Goal: Obtain resource: Obtain resource

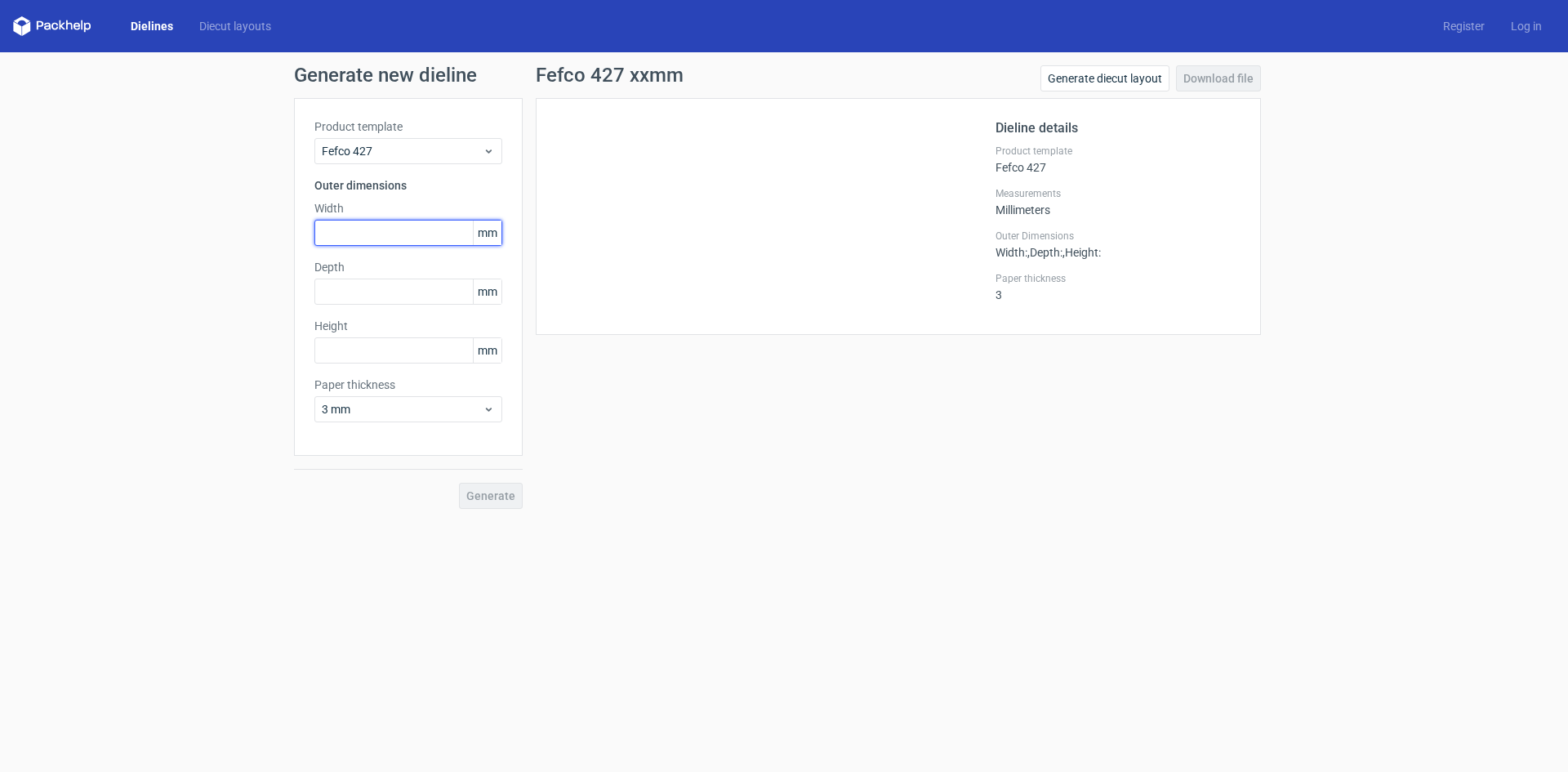
click at [375, 234] on input "text" at bounding box center [408, 233] width 188 height 26
type input "100"
click at [386, 291] on input "text" at bounding box center [408, 292] width 188 height 26
type input "35"
click at [375, 358] on input "text" at bounding box center [408, 350] width 188 height 26
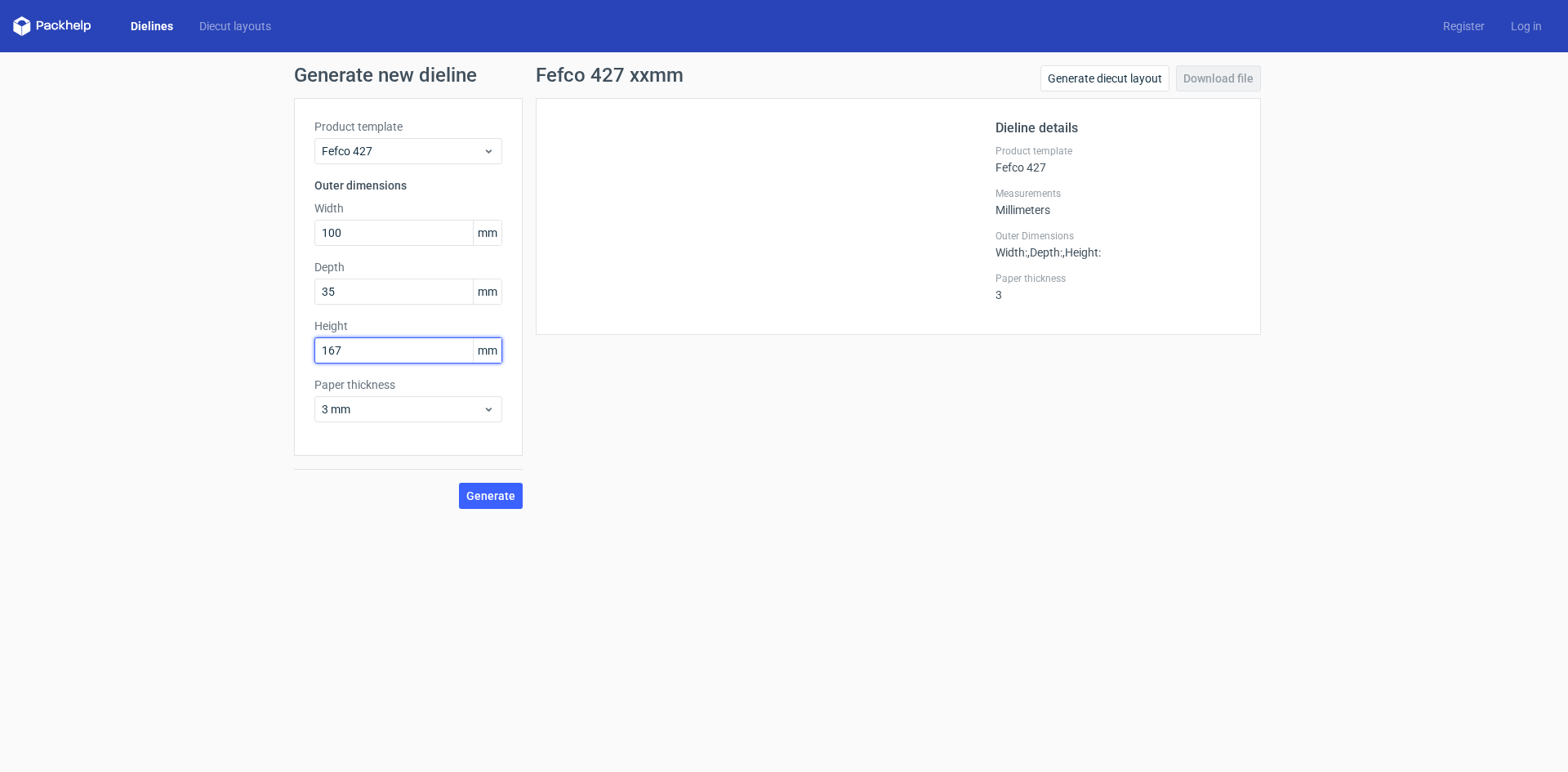
type input "167"
click at [375, 409] on span "3 mm" at bounding box center [402, 409] width 161 height 16
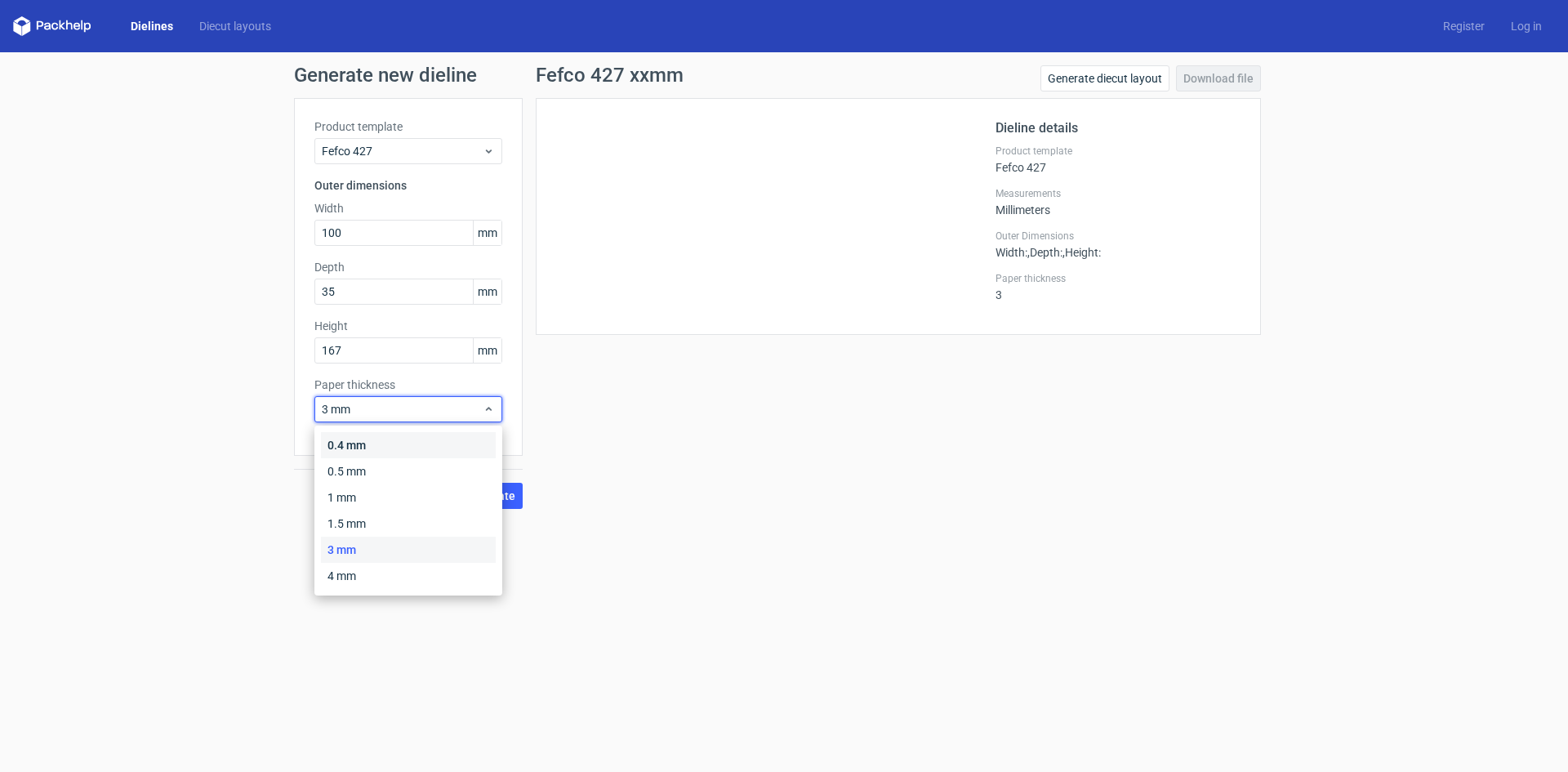
click at [372, 450] on div "0.4 mm" at bounding box center [408, 446] width 175 height 26
click at [457, 414] on span "0.4 mm" at bounding box center [402, 409] width 161 height 16
click at [376, 470] on div "0.5 mm" at bounding box center [408, 471] width 175 height 26
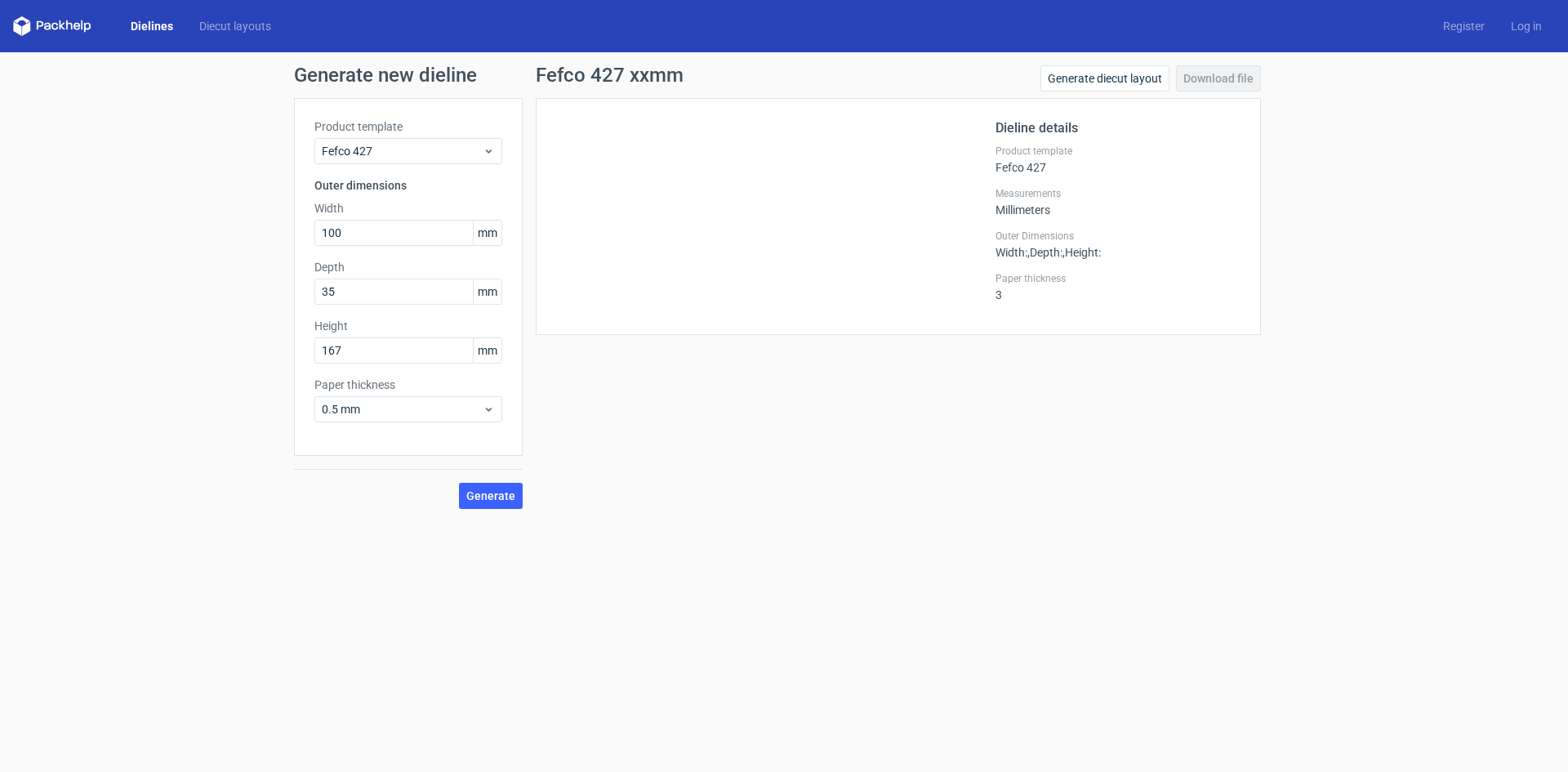
click at [617, 487] on div "Fefco 427 xxmm Generate diecut layout Download file Dieline details Product tem…" at bounding box center [898, 286] width 751 height 443
click at [499, 496] on span "Generate" at bounding box center [491, 496] width 49 height 12
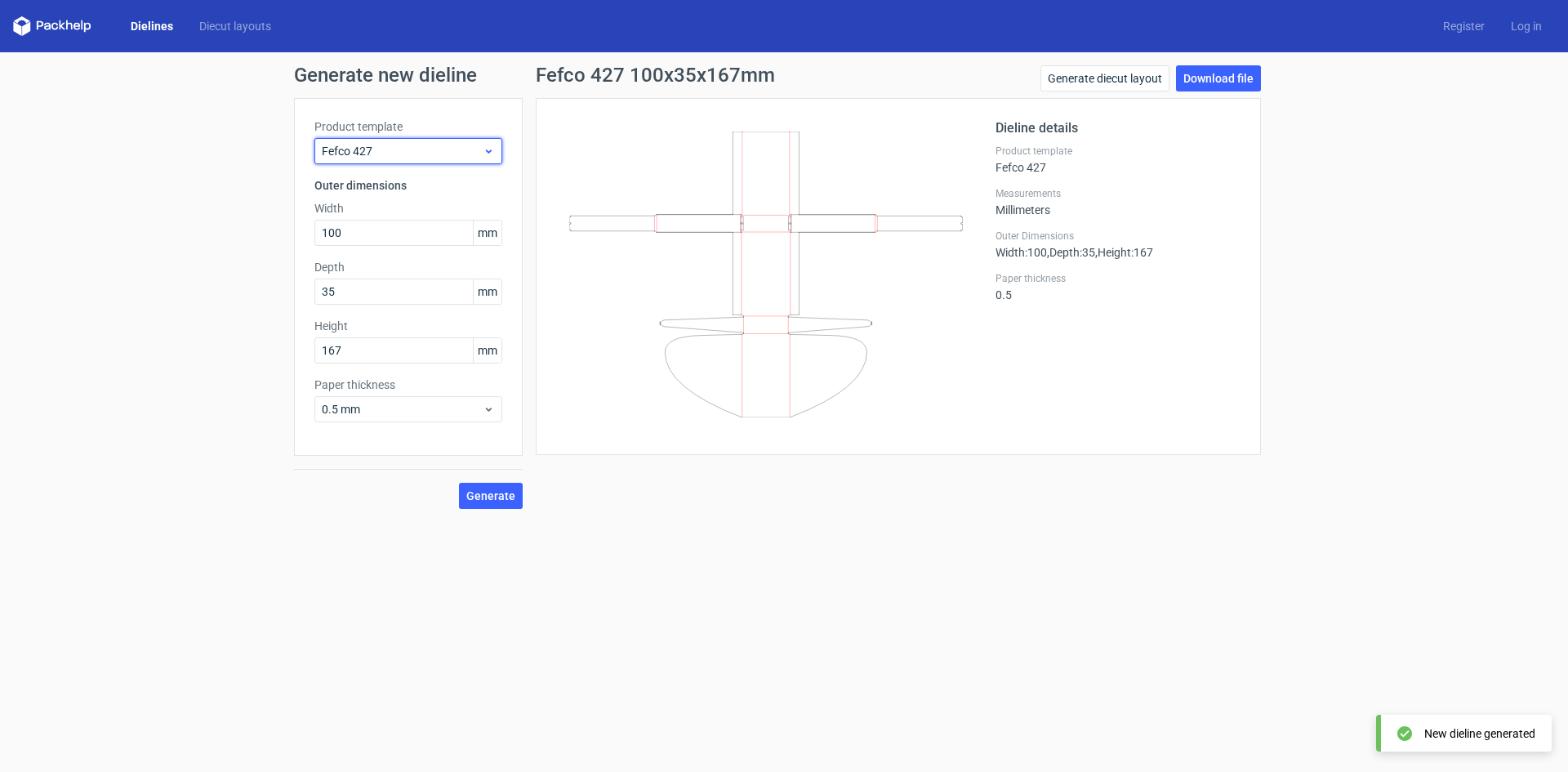
click at [449, 159] on span "Fefco 427" at bounding box center [402, 151] width 161 height 16
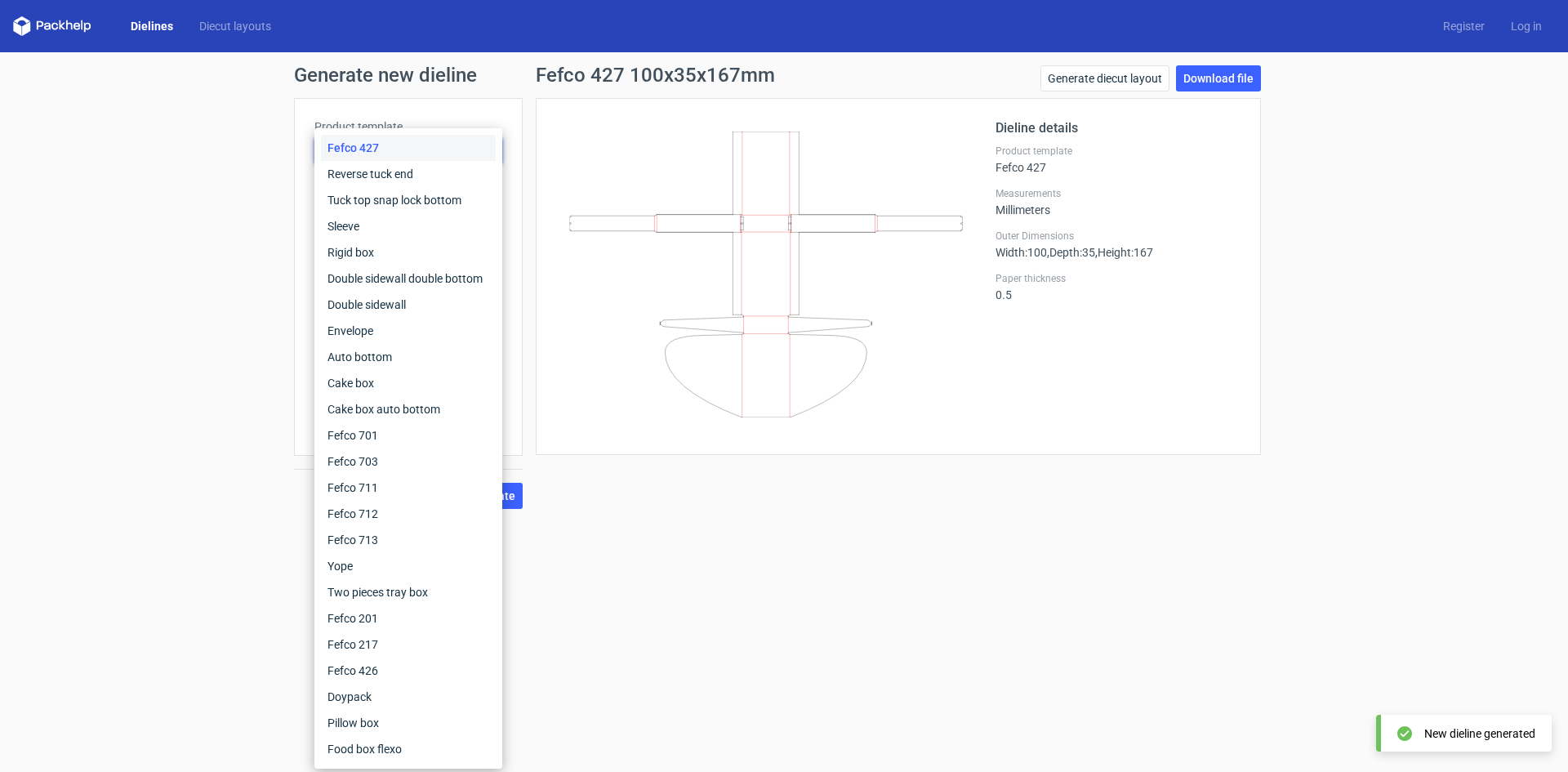
click at [588, 157] on icon at bounding box center [765, 275] width 394 height 286
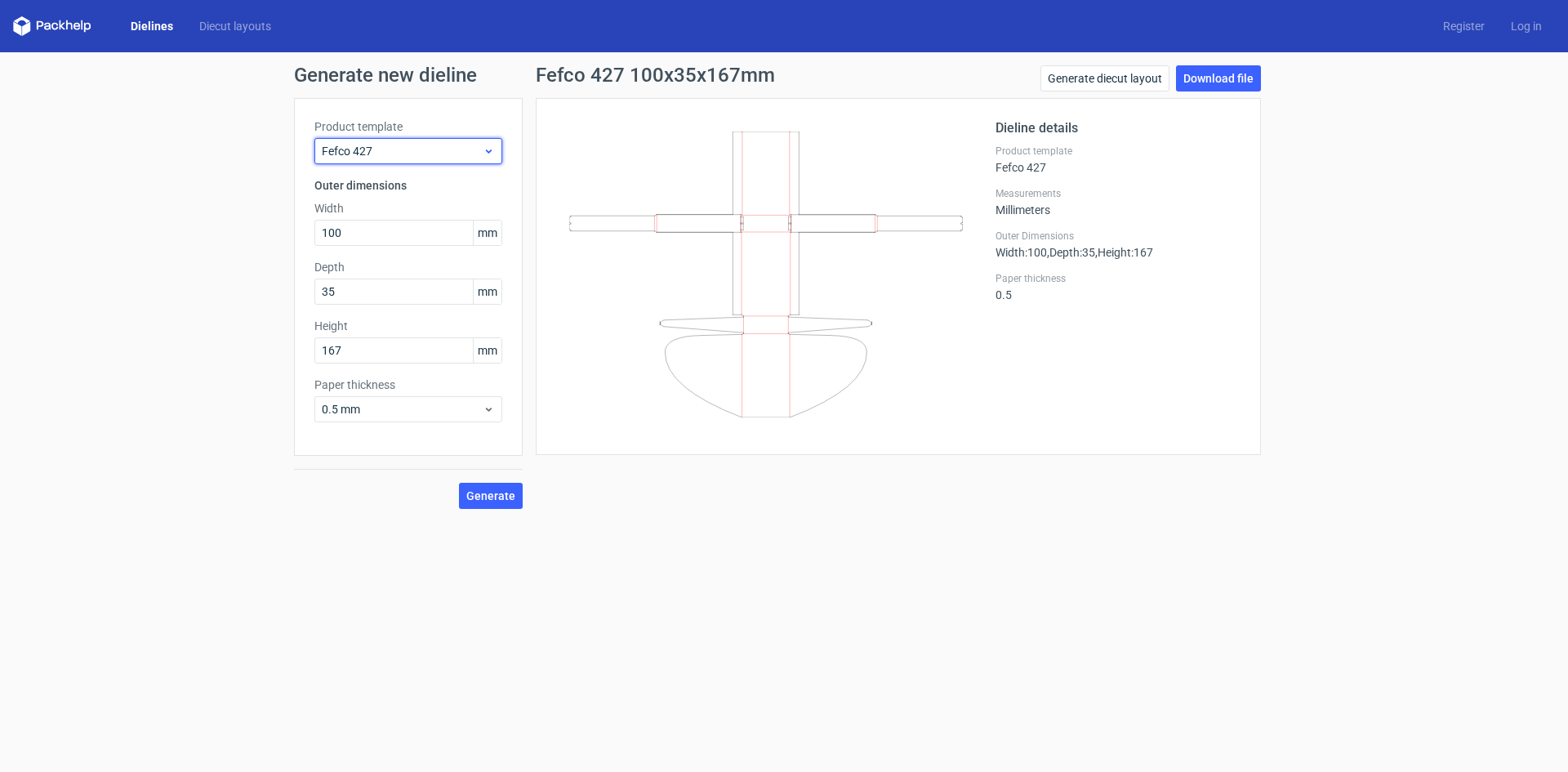
click at [385, 156] on span "Fefco 427" at bounding box center [402, 151] width 161 height 16
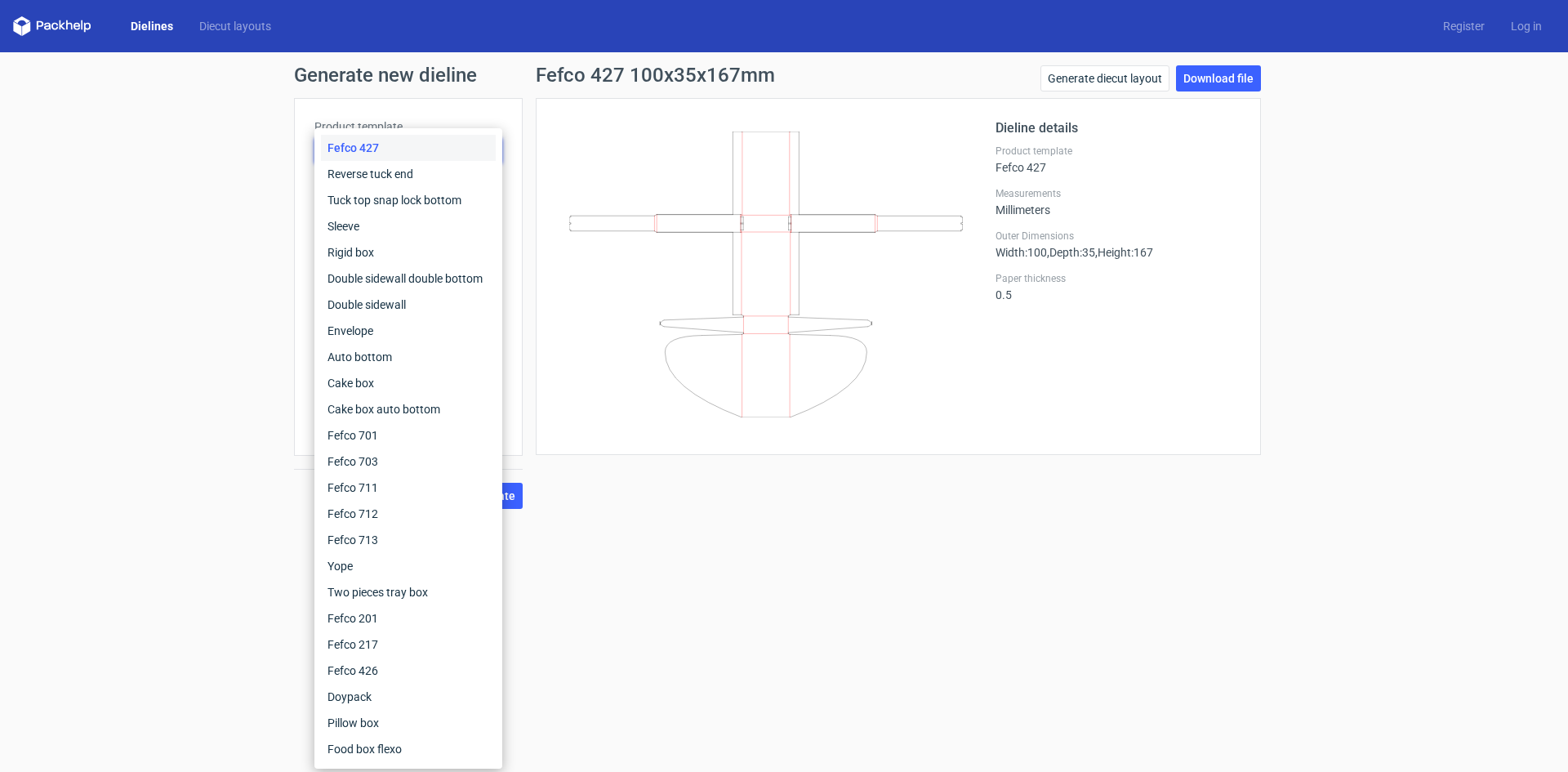
click at [597, 129] on div at bounding box center [776, 276] width 440 height 316
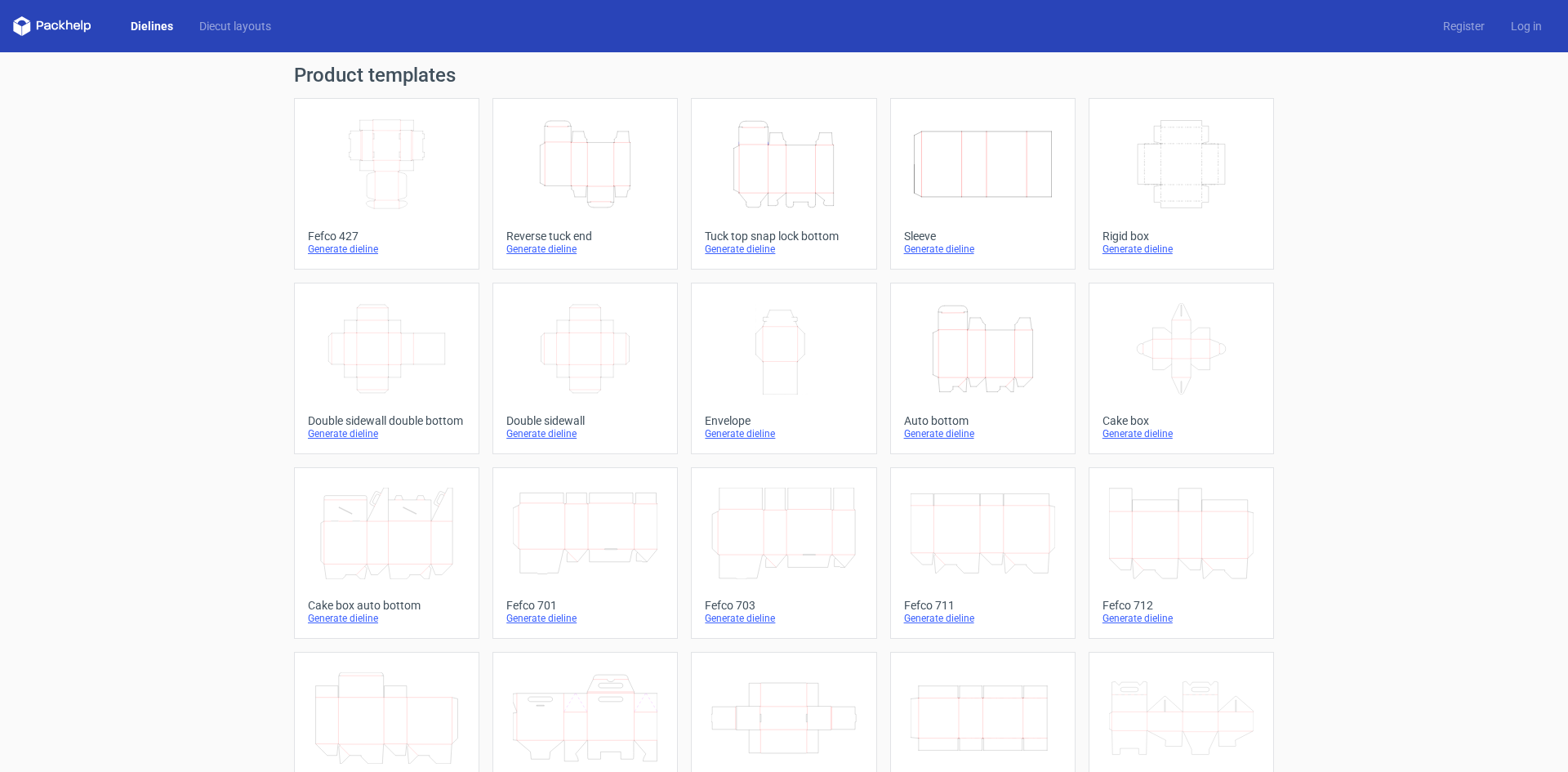
click at [611, 201] on icon "Height Depth Width" at bounding box center [585, 164] width 145 height 91
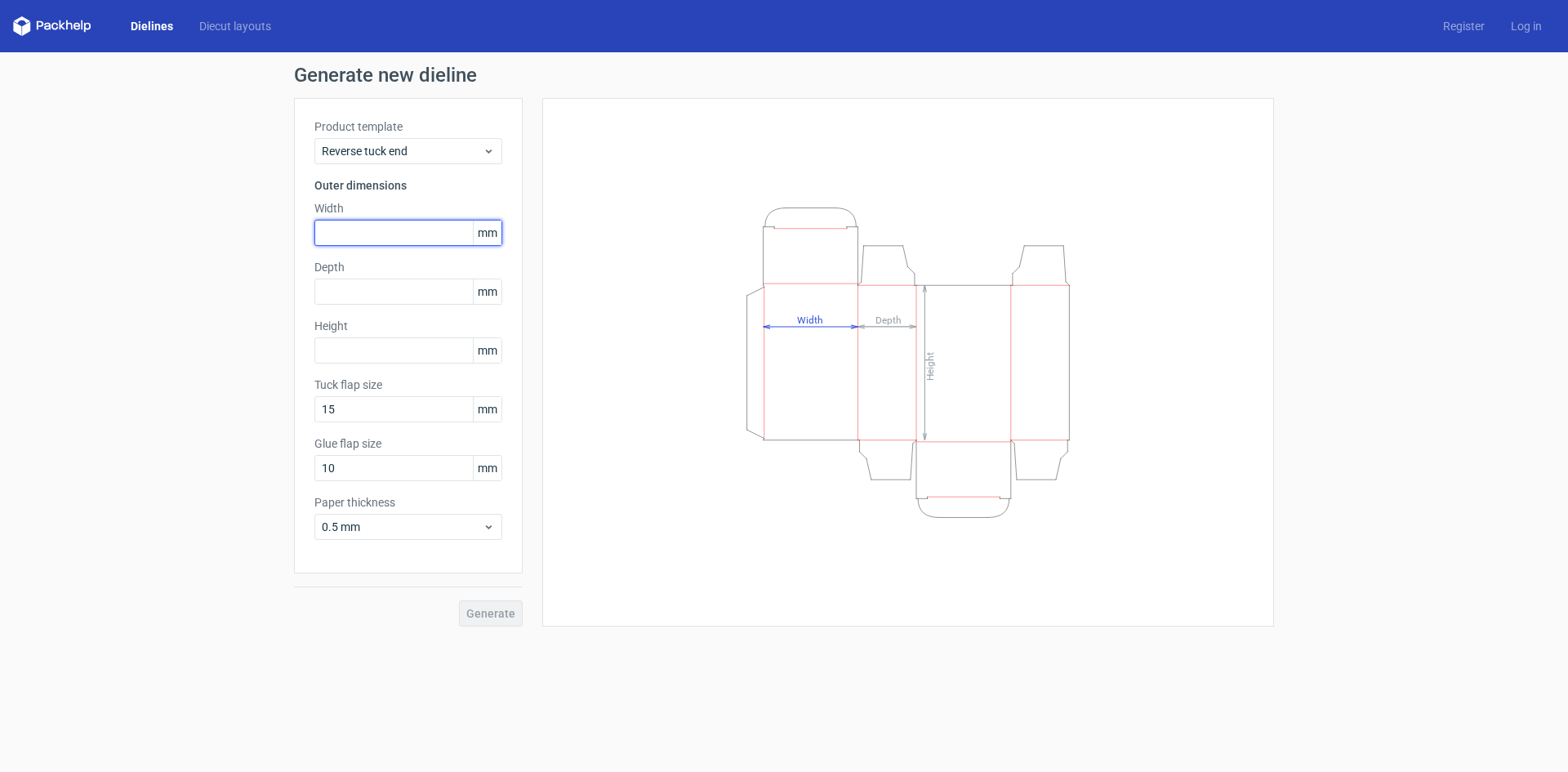
click at [345, 238] on input "text" at bounding box center [408, 233] width 188 height 26
type input "100"
type input "35"
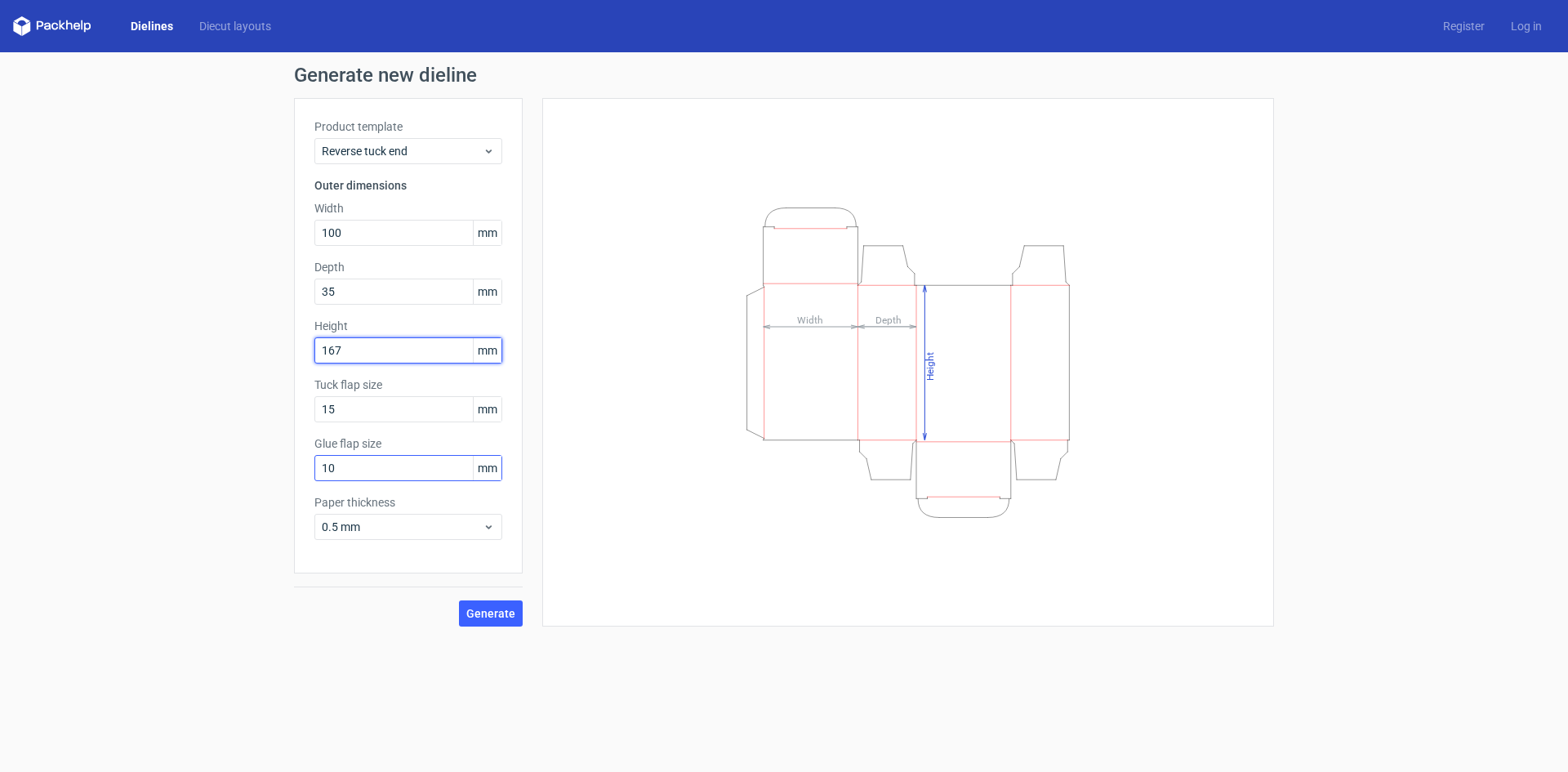
type input "167"
drag, startPoint x: 331, startPoint y: 473, endPoint x: 307, endPoint y: 473, distance: 24.0
click at [307, 473] on div "Product template Reverse tuck end Outer dimensions Width 100 mm Depth 35 mm Hei…" at bounding box center [408, 335] width 228 height 475
type input "15"
click at [396, 552] on div "Product template Reverse tuck end Outer dimensions Width 100 mm Depth 35 mm Hei…" at bounding box center [408, 335] width 228 height 475
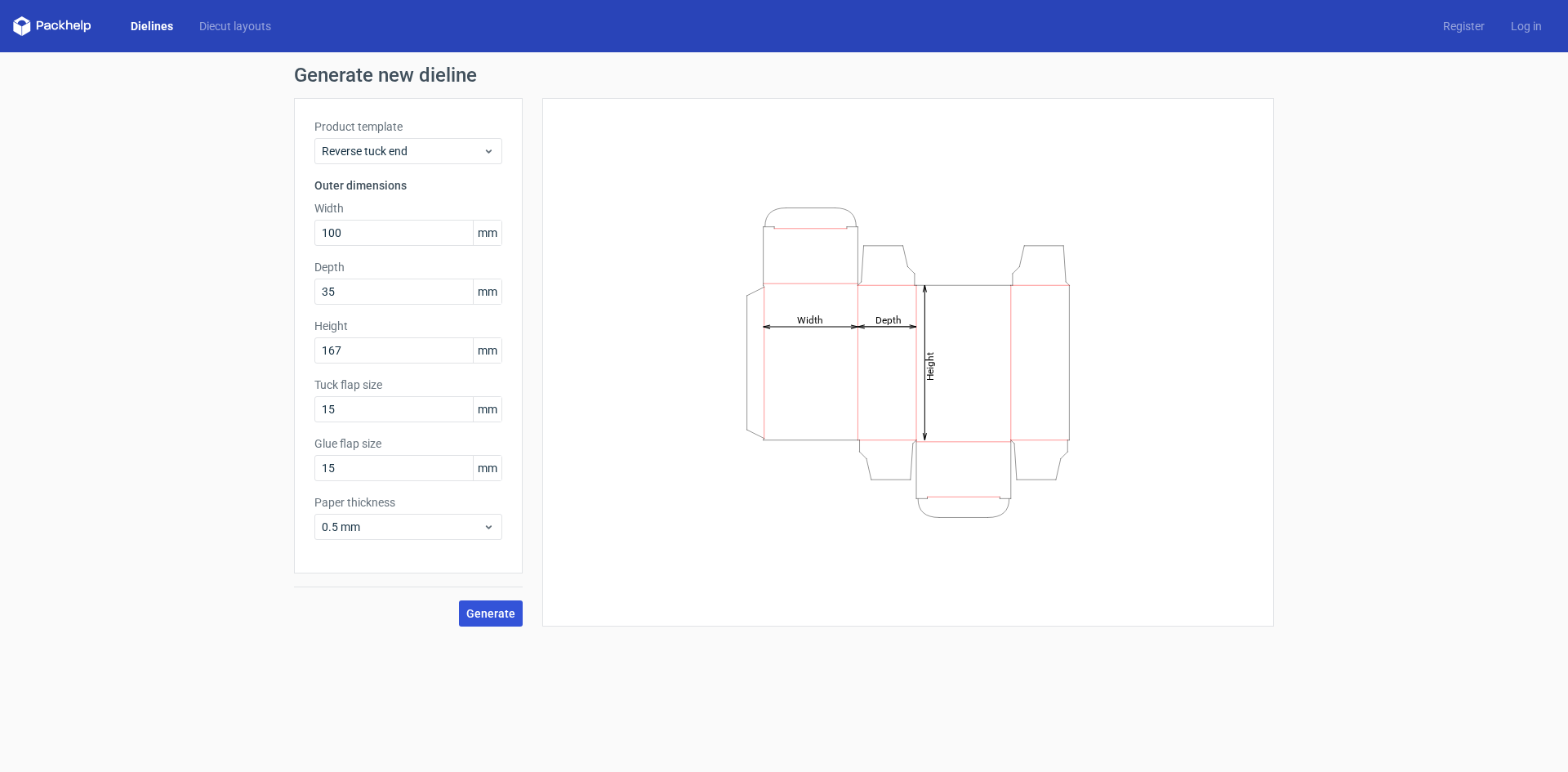
click at [487, 613] on span "Generate" at bounding box center [491, 613] width 49 height 12
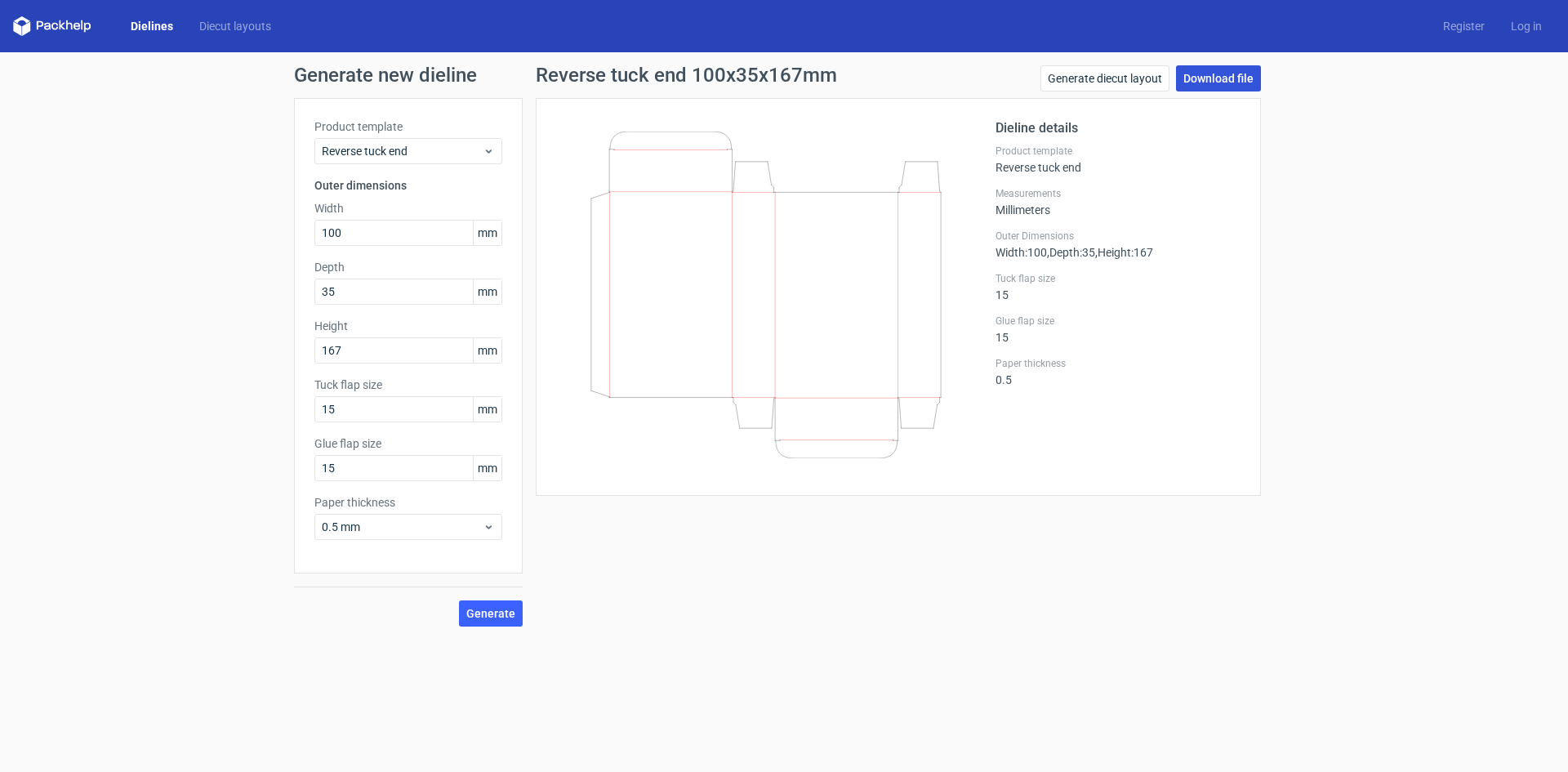
click at [1218, 80] on link "Download file" at bounding box center [1218, 78] width 85 height 26
click at [1116, 76] on link "Generate diecut layout" at bounding box center [1105, 78] width 129 height 26
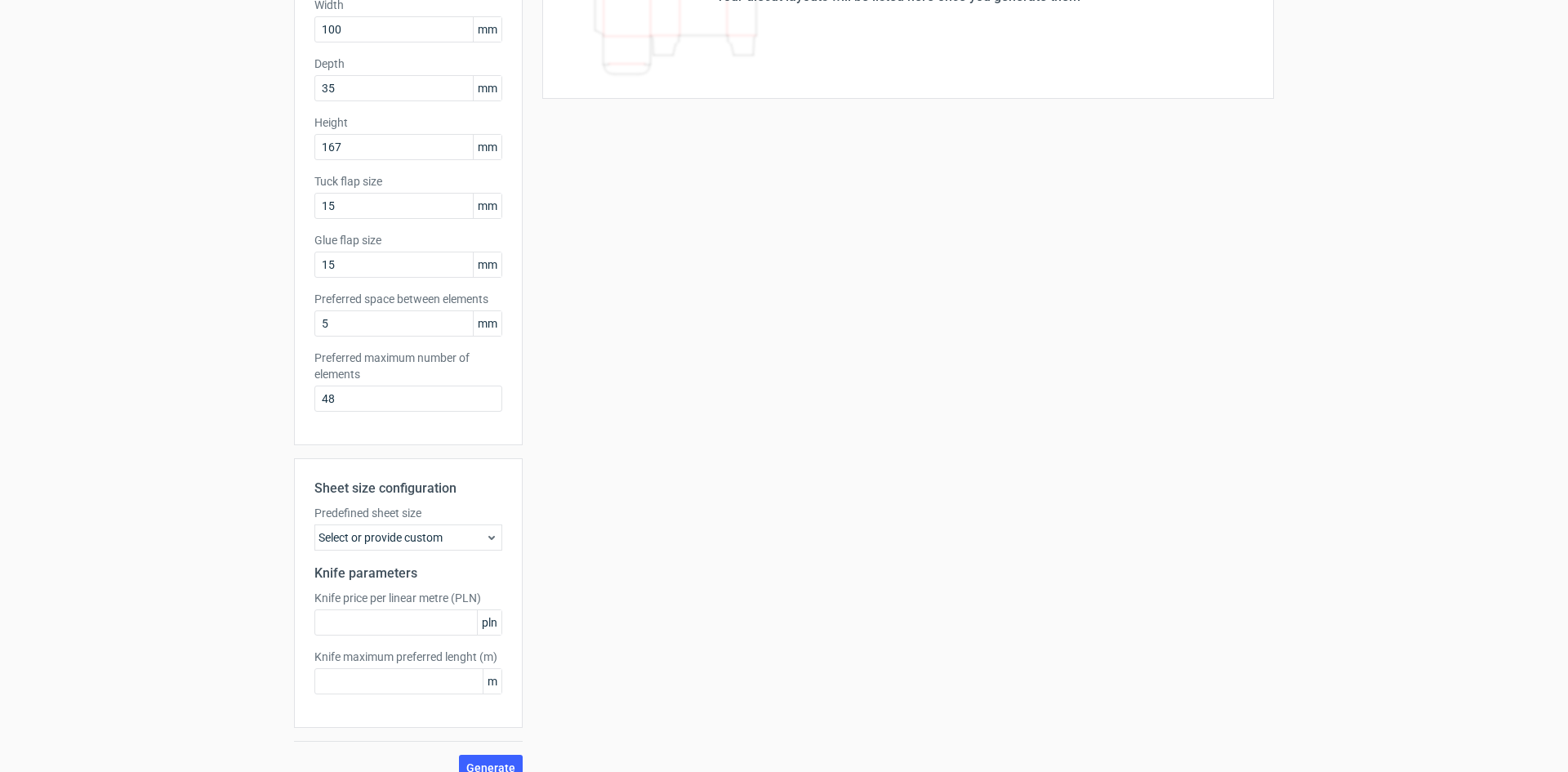
scroll to position [225, 0]
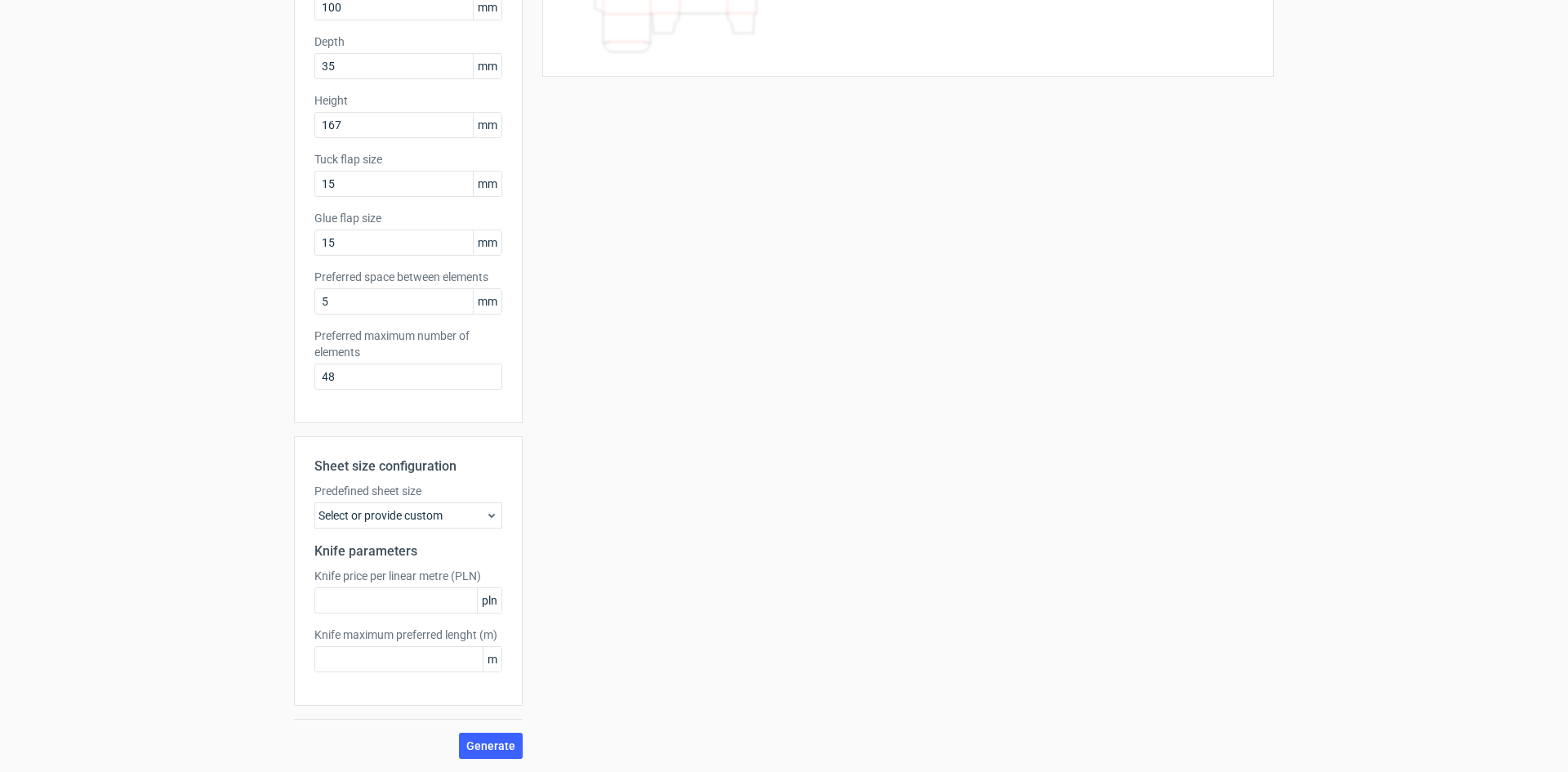
click at [446, 513] on div "Select or provide custom" at bounding box center [408, 515] width 188 height 26
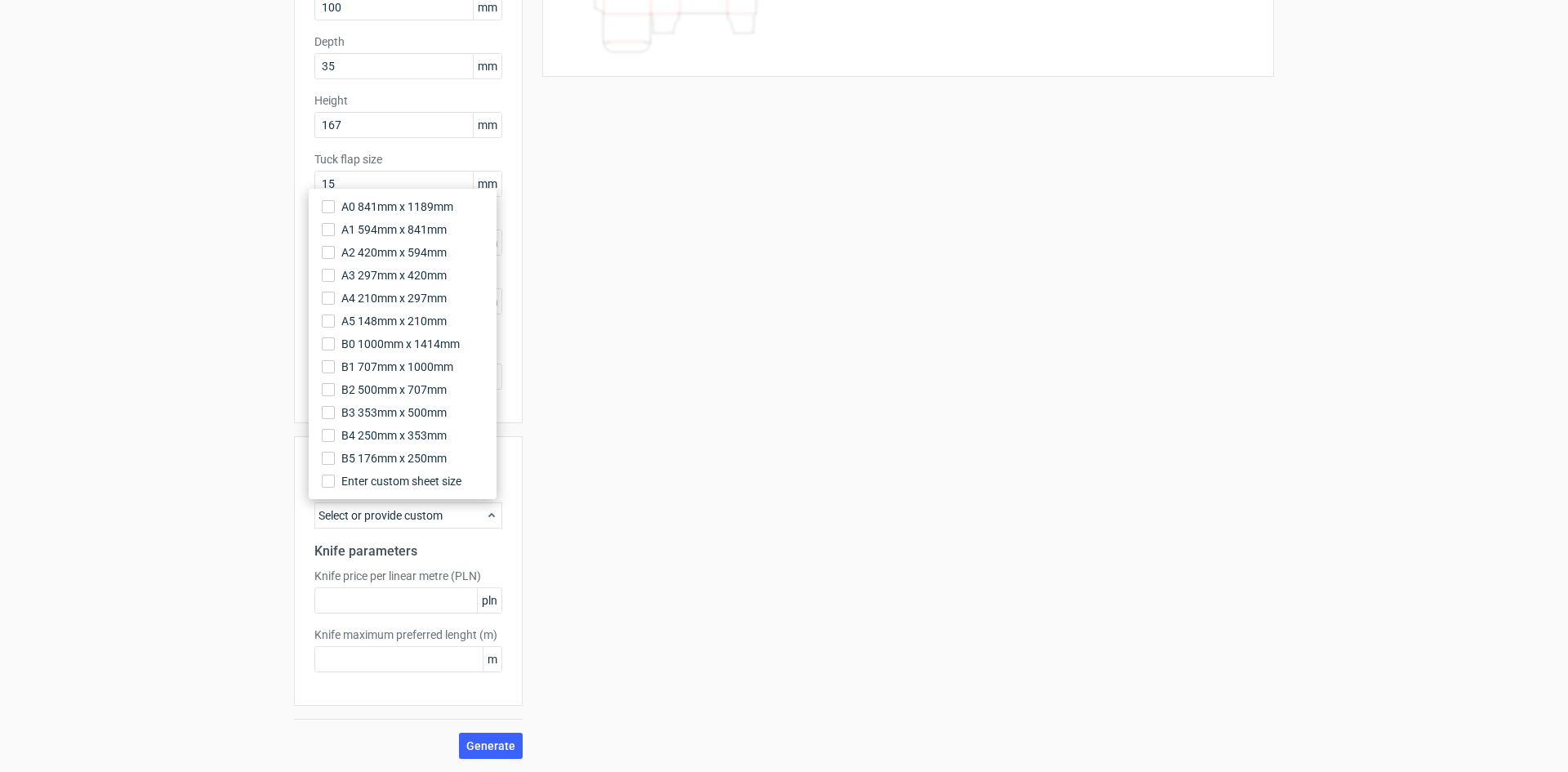
click at [446, 513] on div "Select or provide custom" at bounding box center [408, 515] width 188 height 26
click at [785, 585] on div "Your diecut layouts will be listed here once you generate them Height Depth Wid…" at bounding box center [898, 316] width 751 height 886
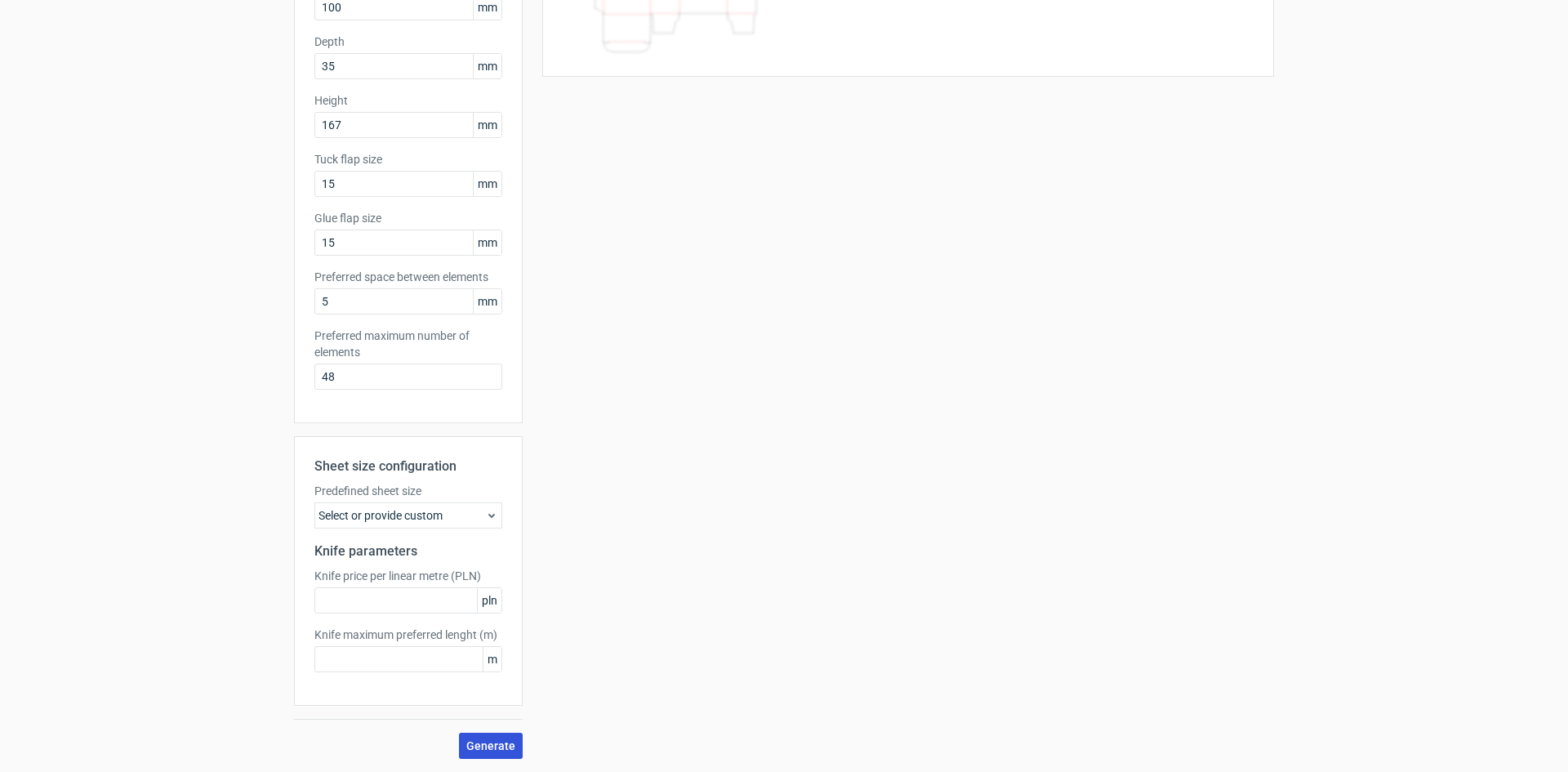
click at [491, 751] on span "Generate" at bounding box center [491, 746] width 49 height 12
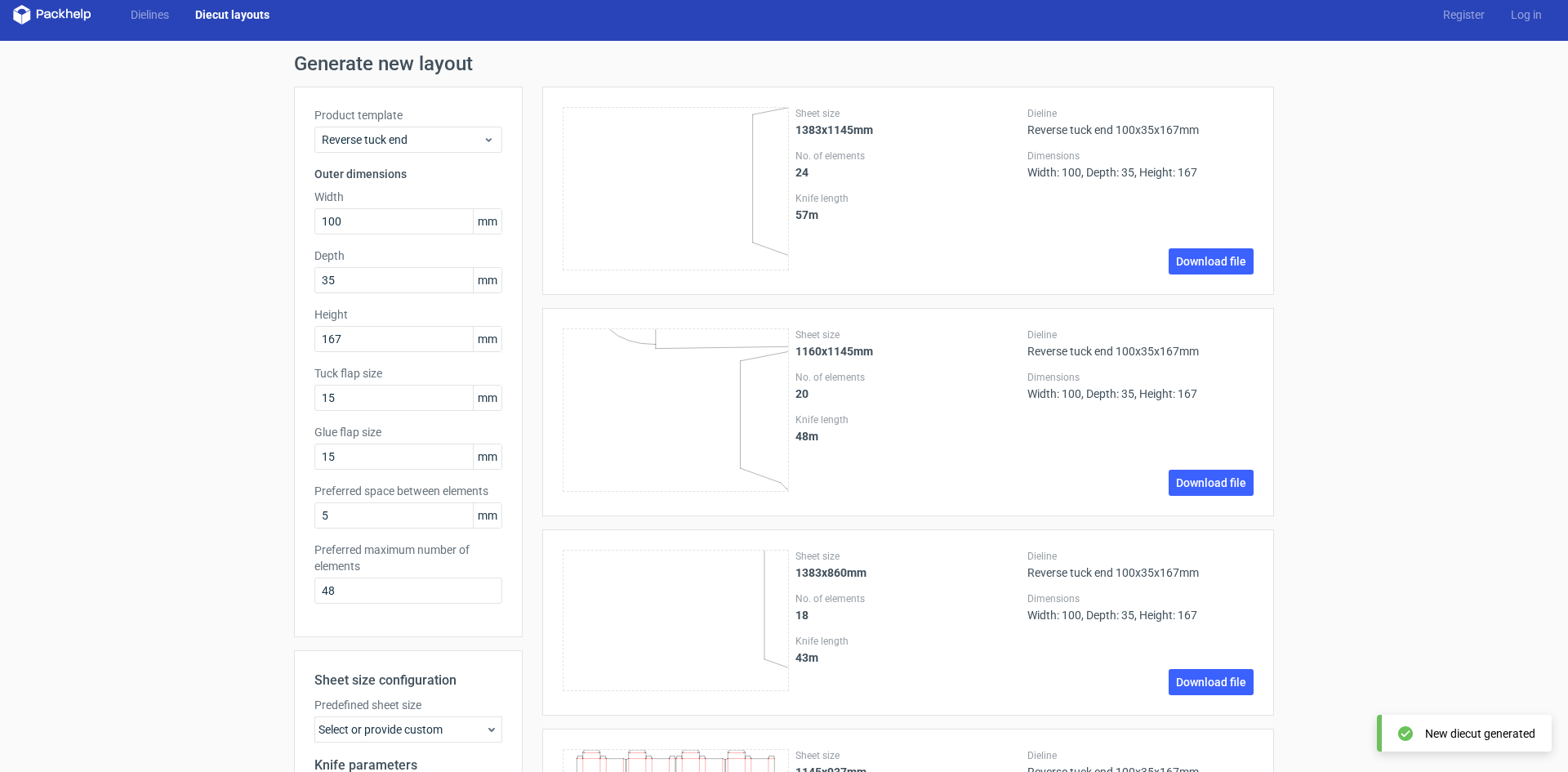
scroll to position [0, 0]
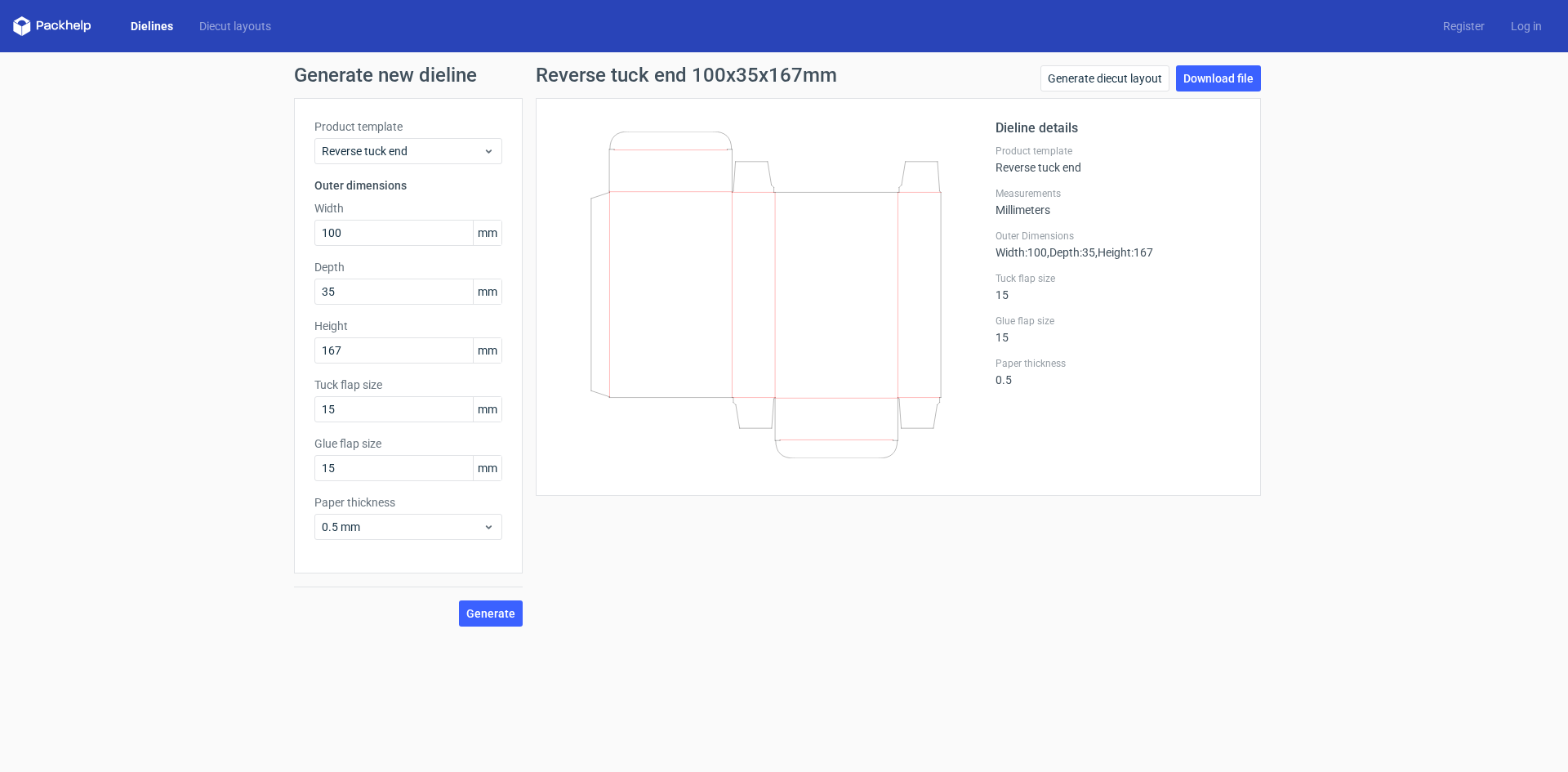
click at [1110, 323] on label "Glue flap size" at bounding box center [1118, 321] width 245 height 13
click at [1202, 175] on div "Dieline details Product template Reverse tuck end Measurements Millimeters Oute…" at bounding box center [1118, 297] width 245 height 357
click at [1534, 25] on link "Log in" at bounding box center [1526, 26] width 58 height 16
click at [1464, 28] on link "Register" at bounding box center [1464, 26] width 67 height 16
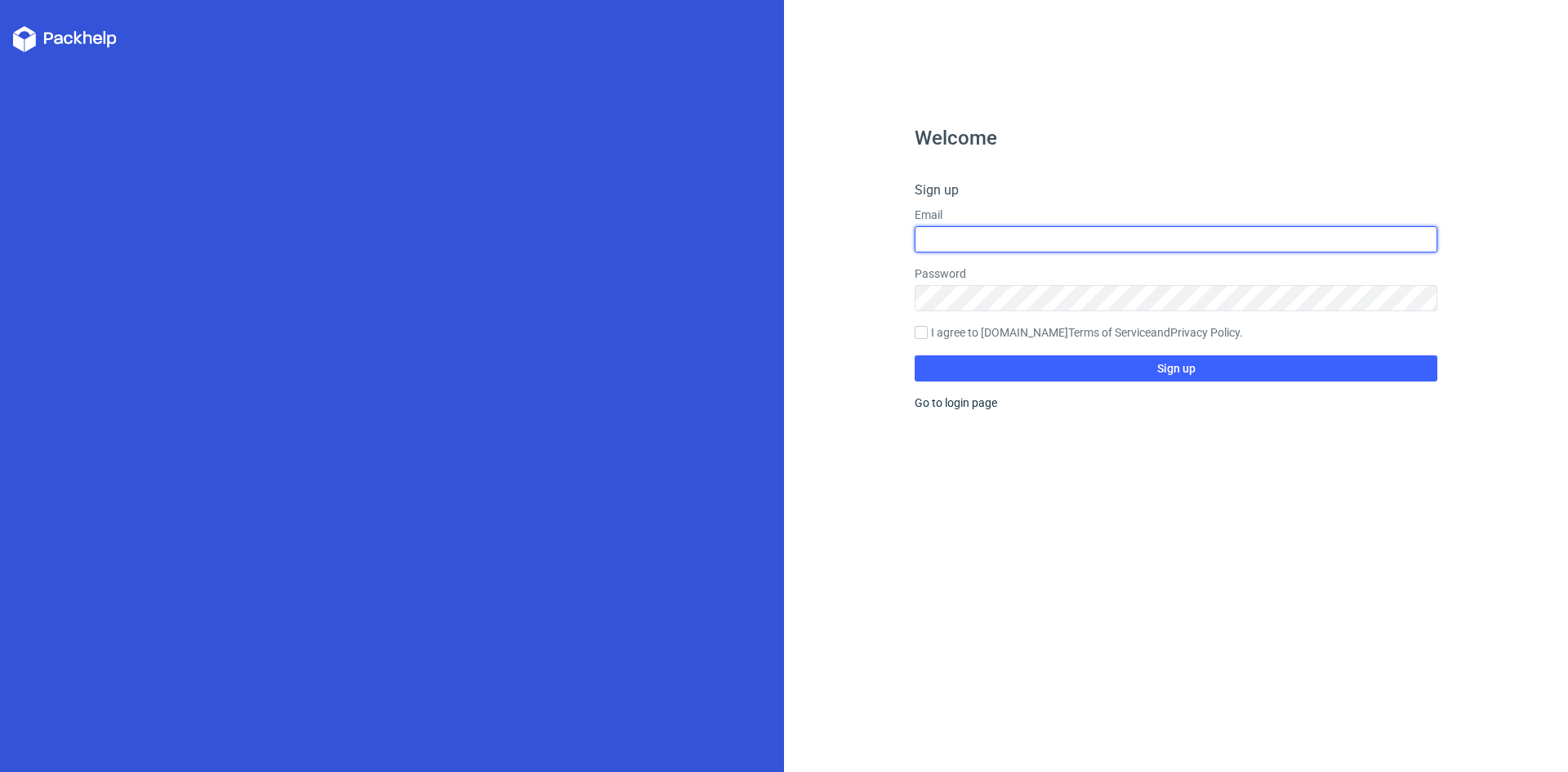
click at [943, 231] on input "text" at bounding box center [1176, 239] width 523 height 26
type input "designer.inking@gmail.com"
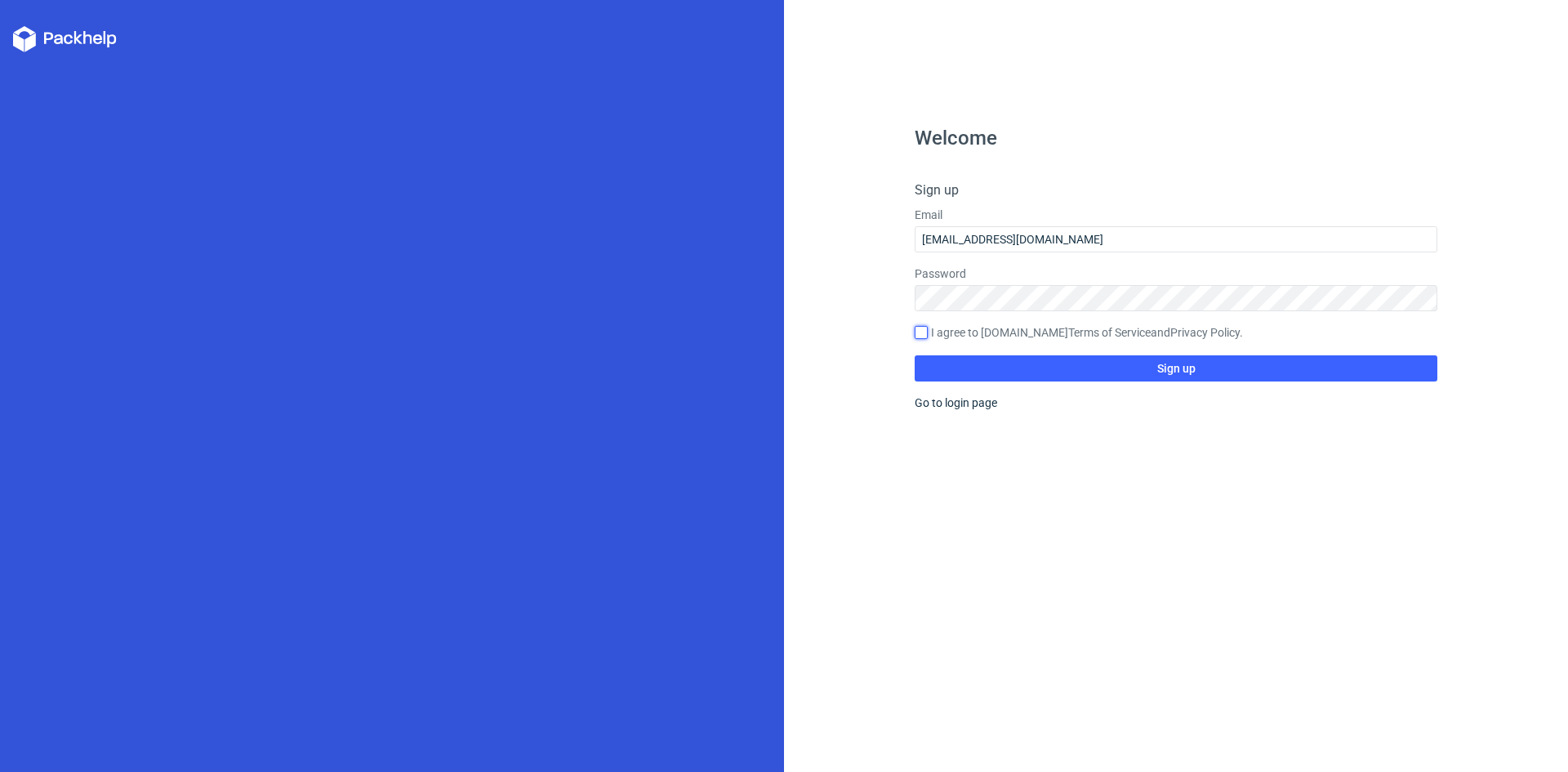
click at [922, 328] on input "I agree to Packhelp.com Terms of Service and Privacy Policy ." at bounding box center [921, 332] width 13 height 13
checkbox input "true"
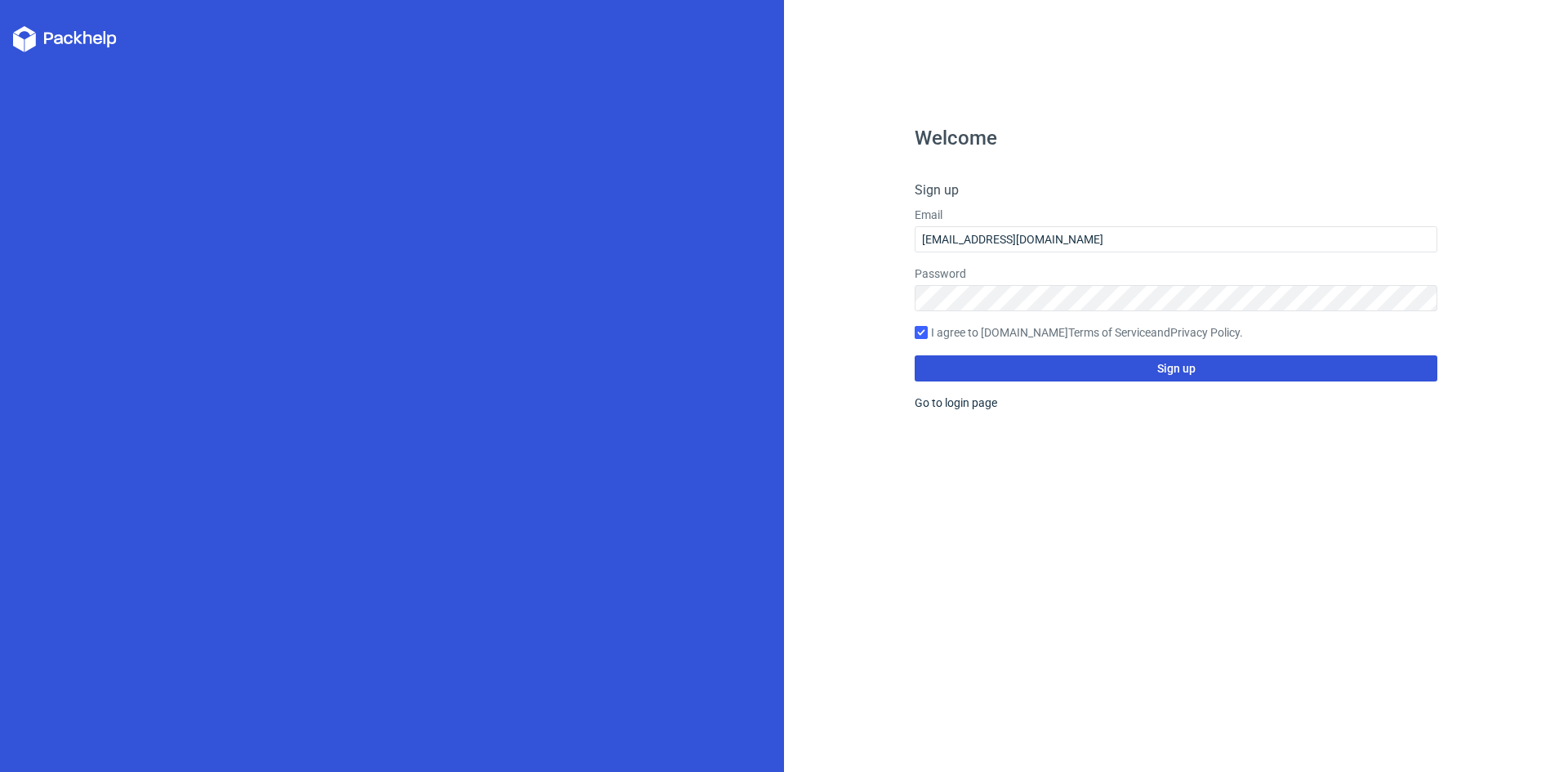
click at [1173, 377] on button "Sign up" at bounding box center [1176, 368] width 523 height 26
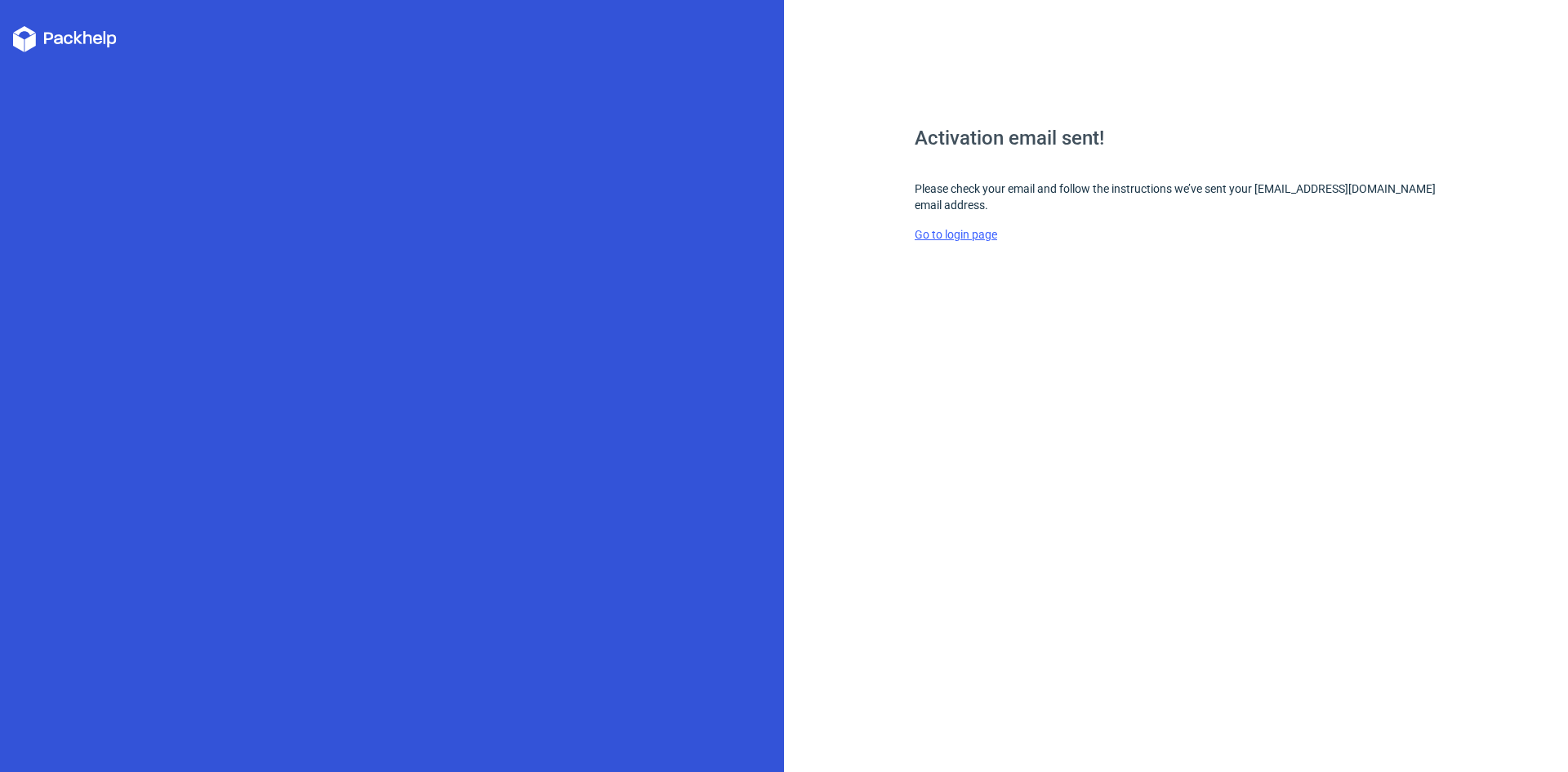
click at [946, 238] on link "Go to login page" at bounding box center [956, 234] width 82 height 13
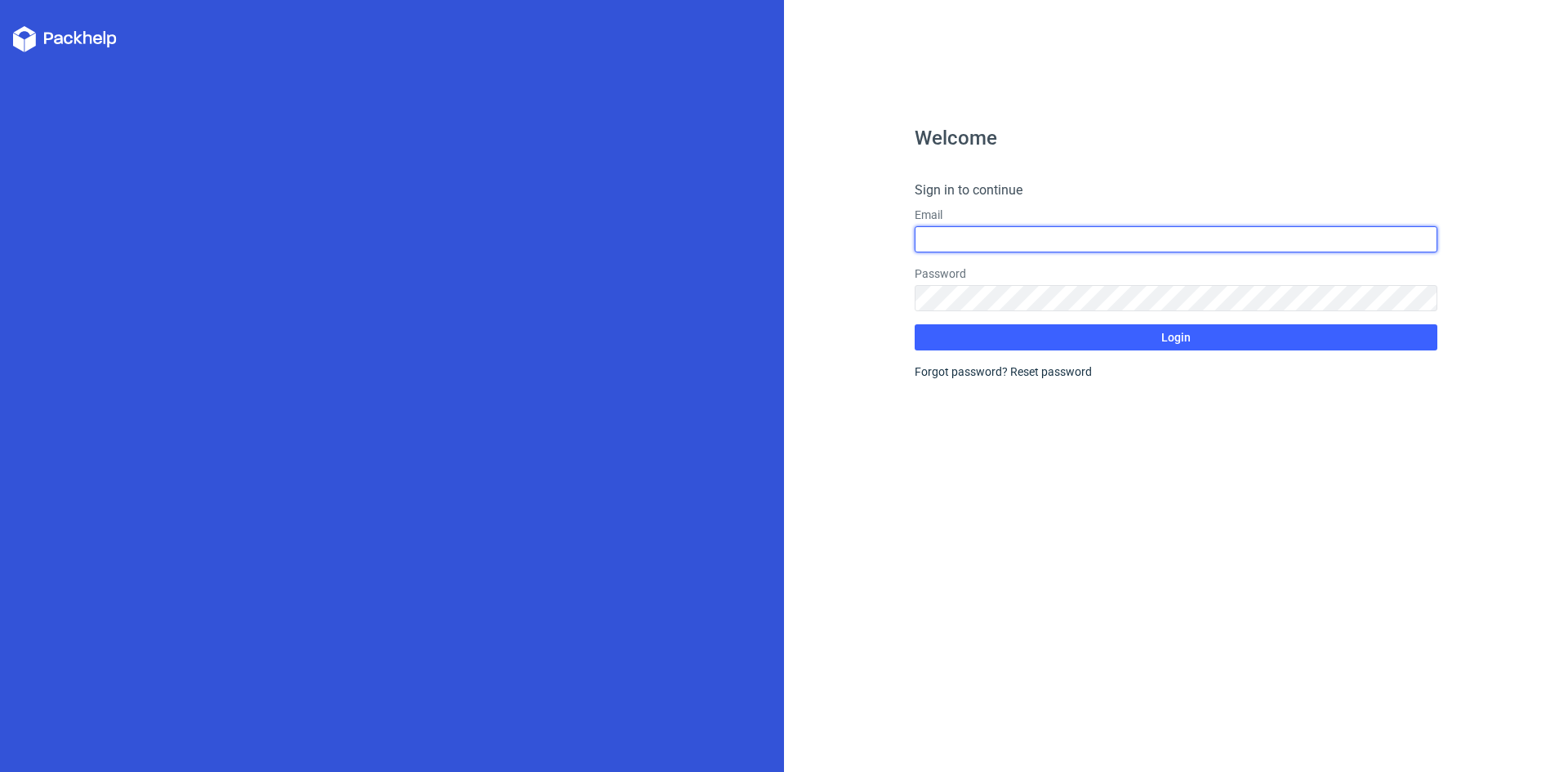
type input "designer.inking@gmail.com"
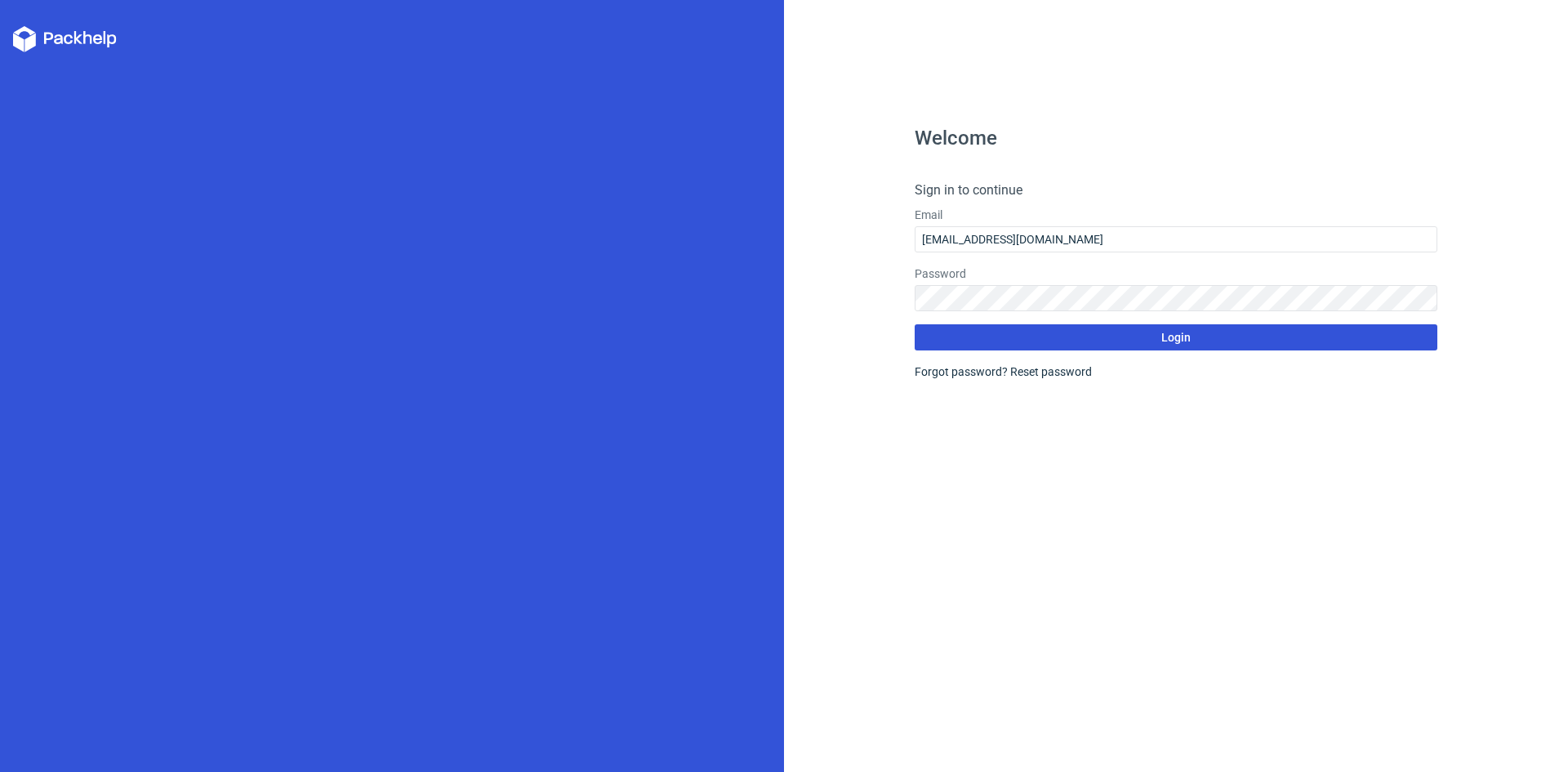
click at [1160, 343] on button "Login" at bounding box center [1176, 337] width 523 height 26
click at [1192, 340] on button "Login" at bounding box center [1176, 337] width 523 height 26
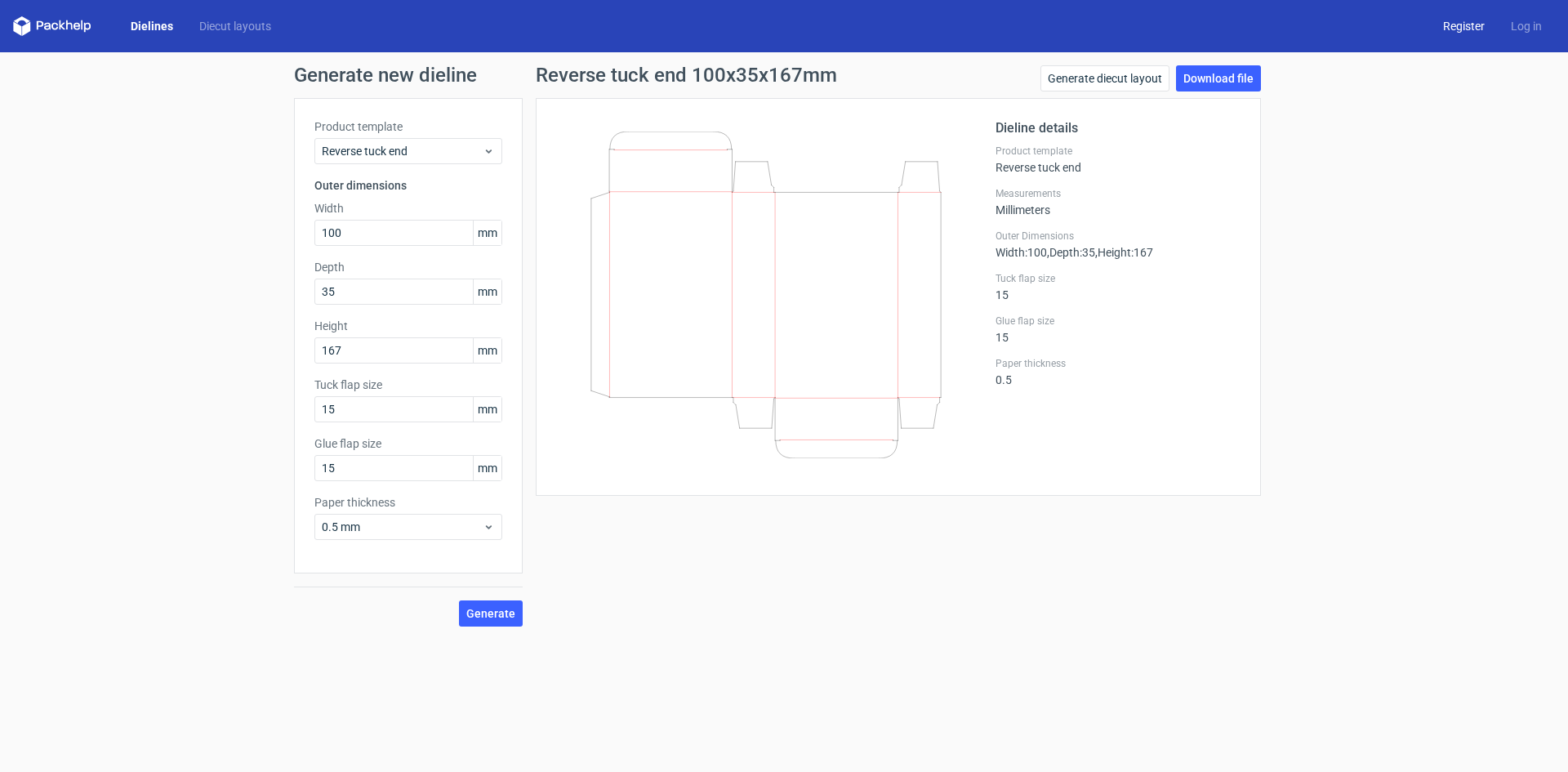
click at [1474, 19] on link "Register" at bounding box center [1464, 26] width 67 height 16
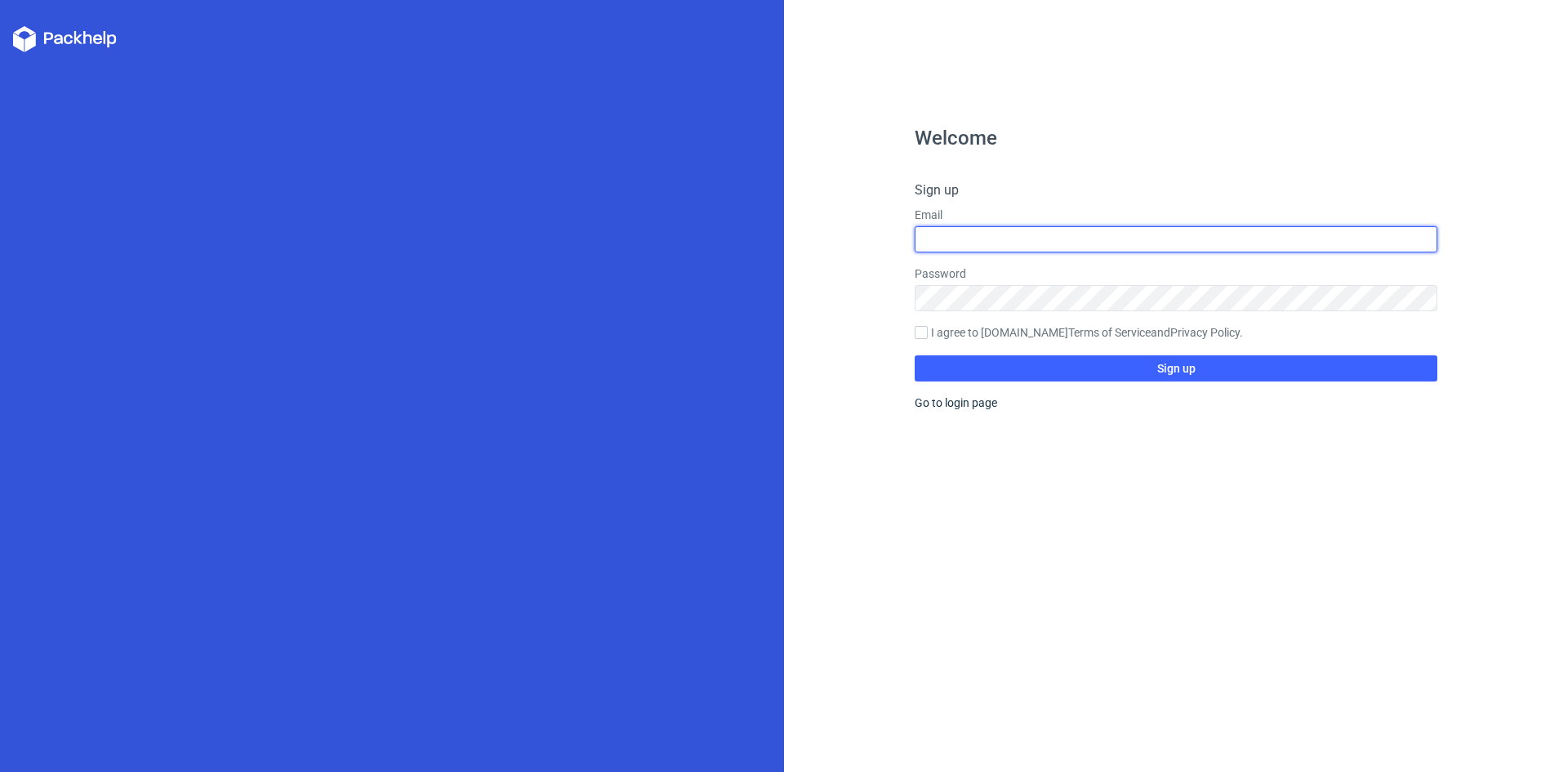
type input "designer.inking@gmail.com"
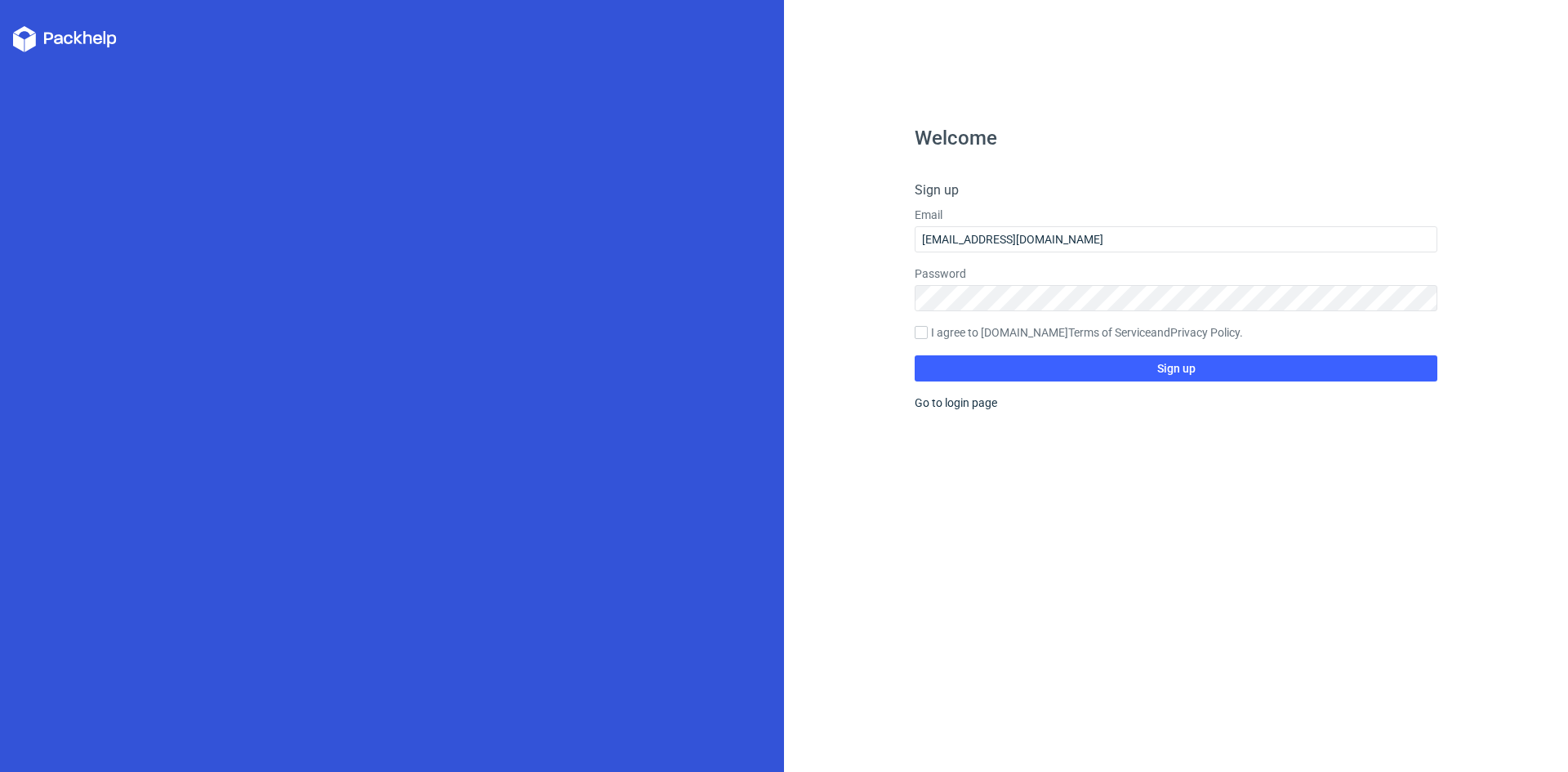
click at [942, 335] on label "I agree to Packhelp.com Terms of Service and Privacy Policy ." at bounding box center [1176, 333] width 523 height 18
click at [928, 335] on input "I agree to Packhelp.com Terms of Service and Privacy Policy ." at bounding box center [921, 332] width 13 height 13
checkbox input "true"
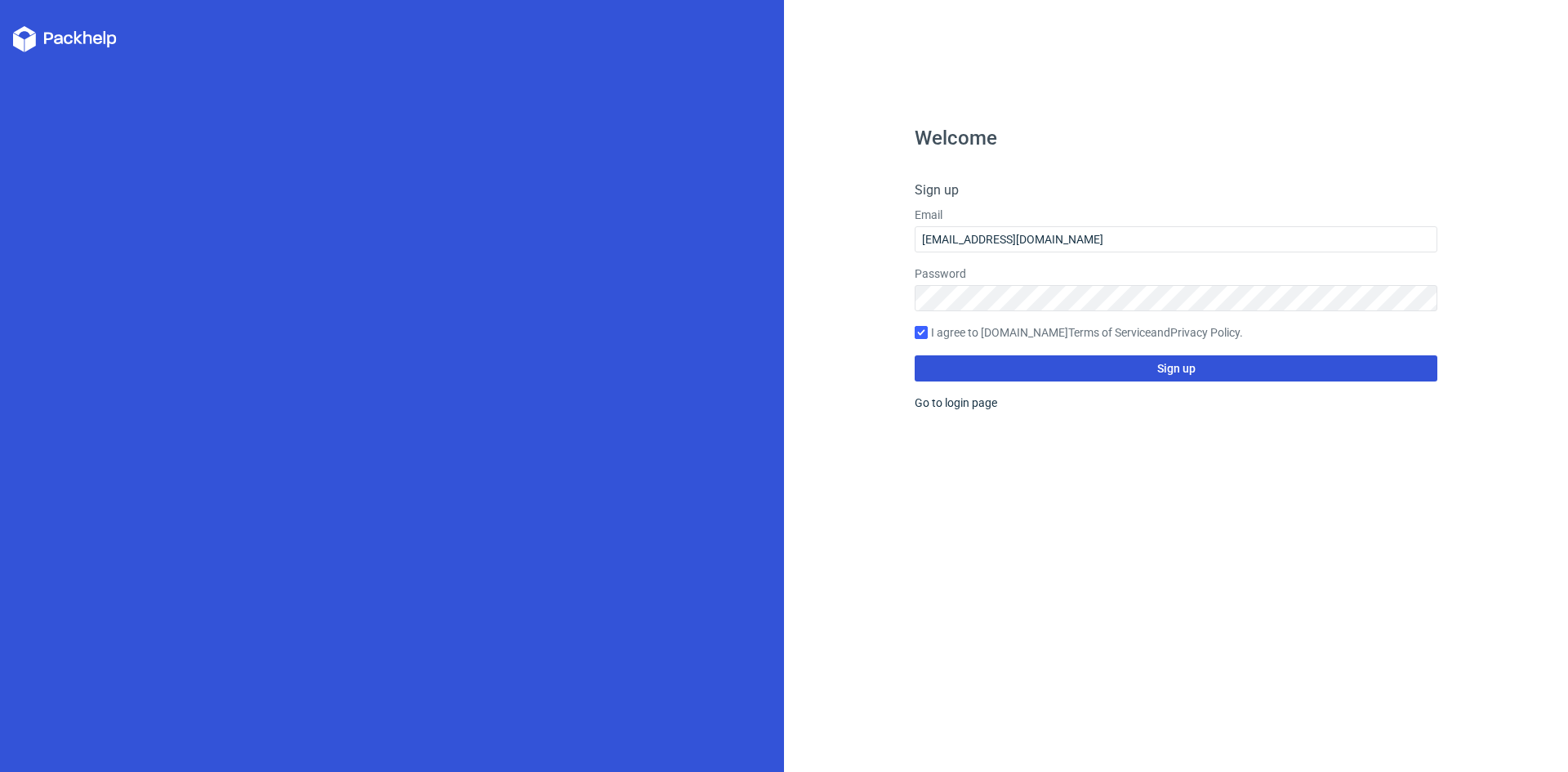
click at [1149, 372] on button "Sign up" at bounding box center [1176, 368] width 523 height 26
click at [1178, 367] on span "Sign up" at bounding box center [1176, 368] width 39 height 12
click at [1124, 377] on button "Sign up" at bounding box center [1176, 368] width 523 height 26
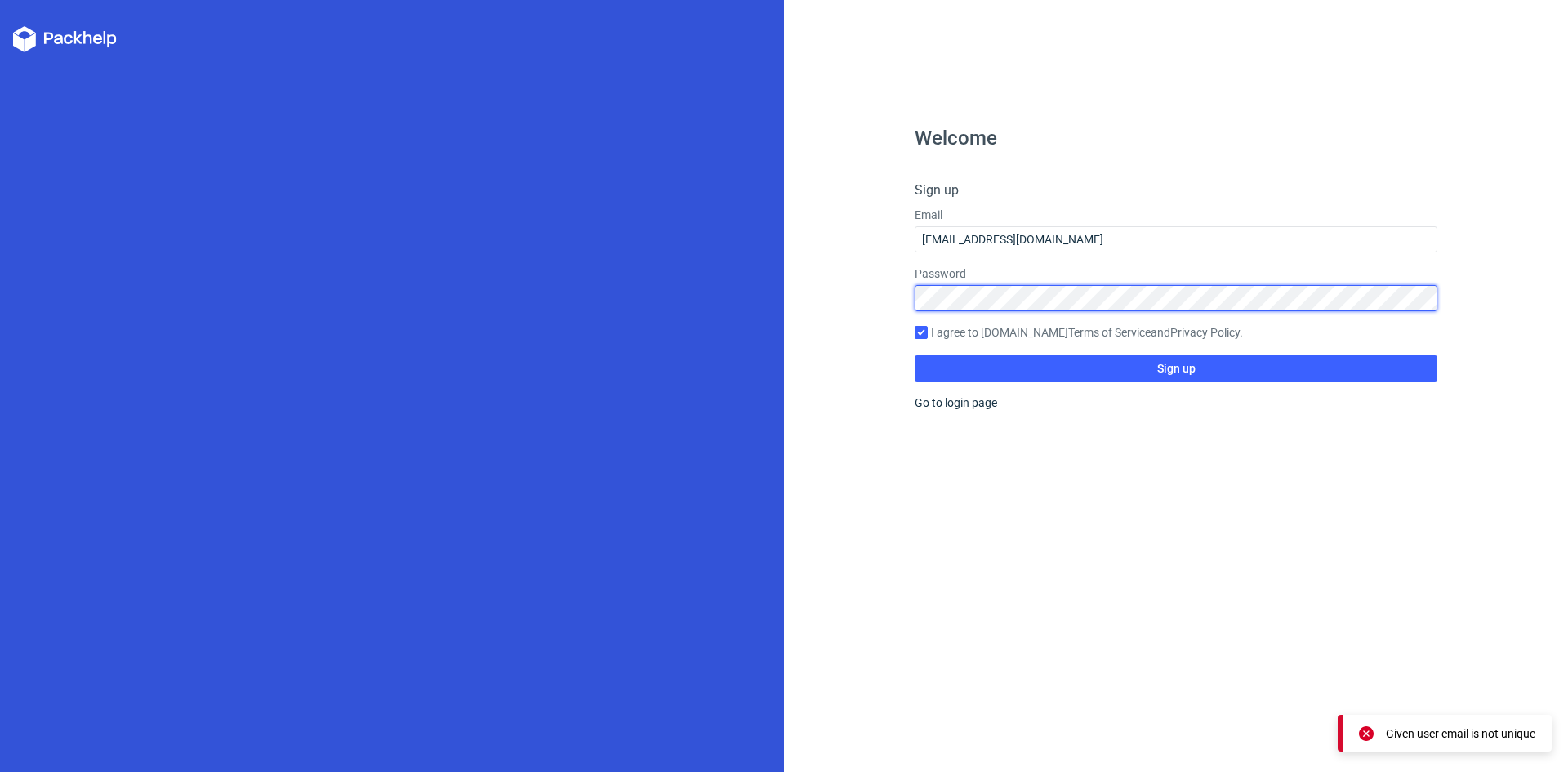
click at [742, 292] on div "Welcome Sign up Email designer.inking@gmail.com Password I agree to Packhelp.co…" at bounding box center [784, 386] width 1568 height 772
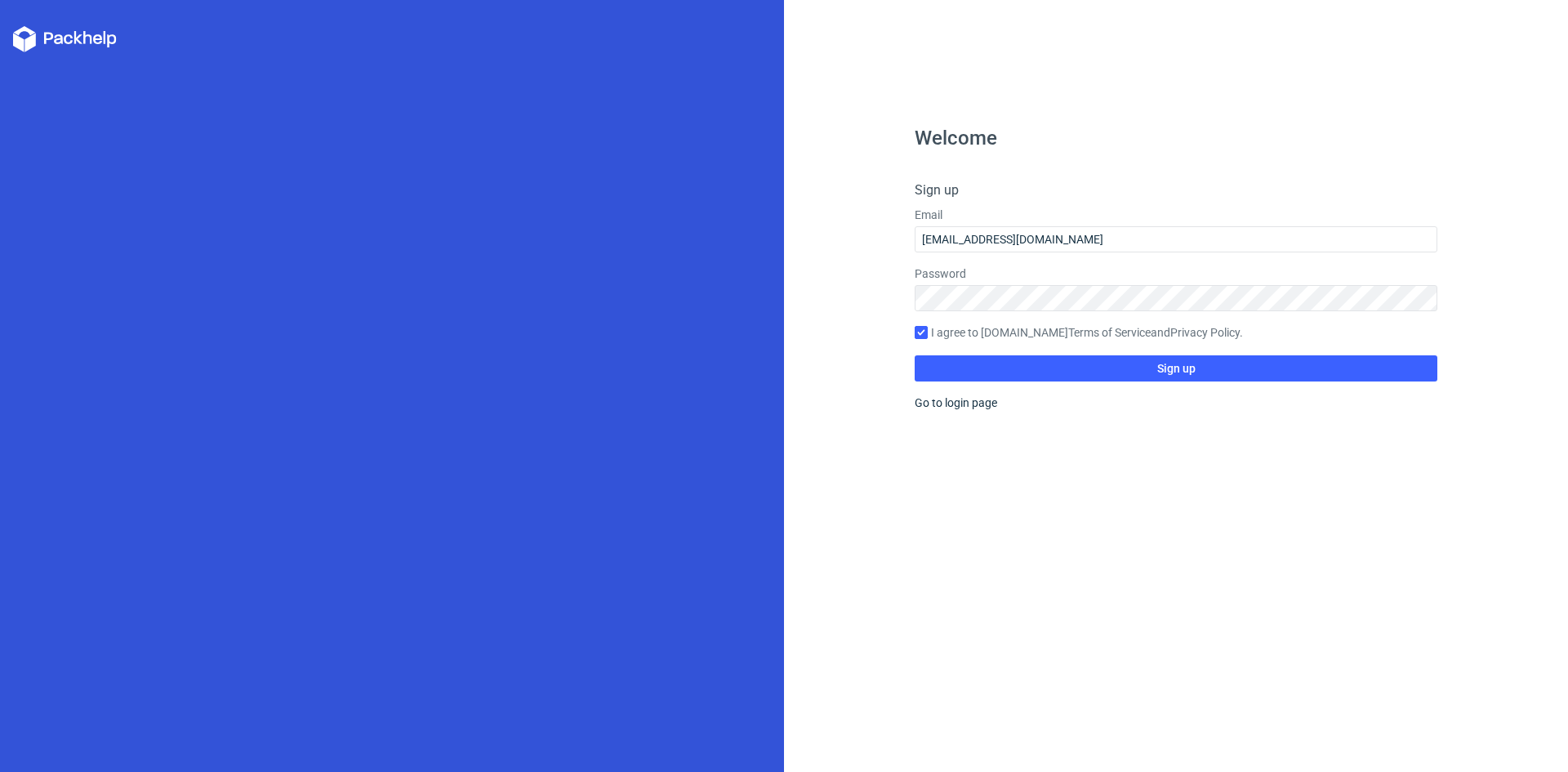
click at [1141, 589] on div "Welcome Sign up Email designer.inking@gmail.com Password I agree to Packhelp.co…" at bounding box center [1176, 450] width 523 height 644
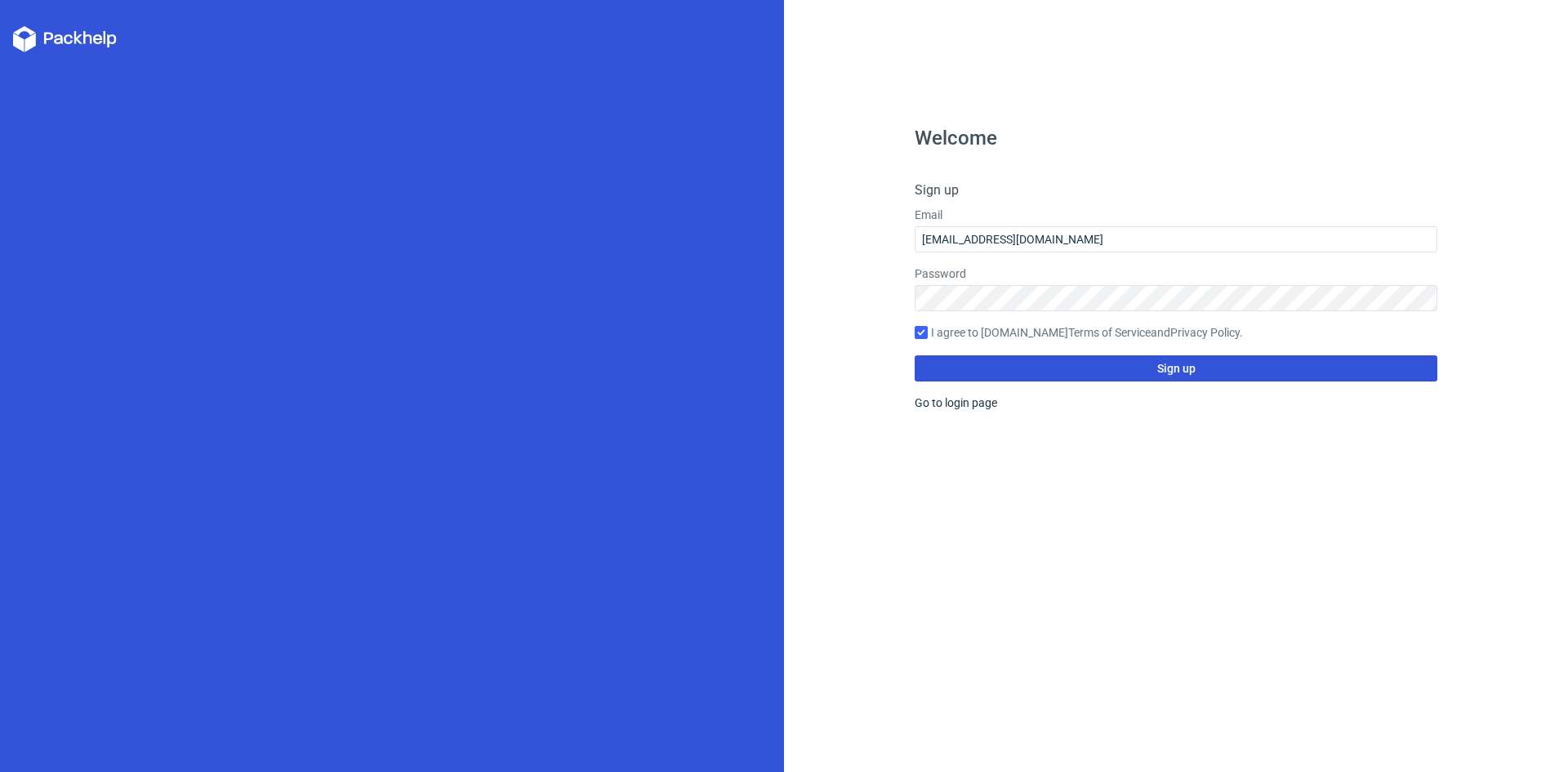
click at [1164, 375] on button "Sign up" at bounding box center [1176, 368] width 523 height 26
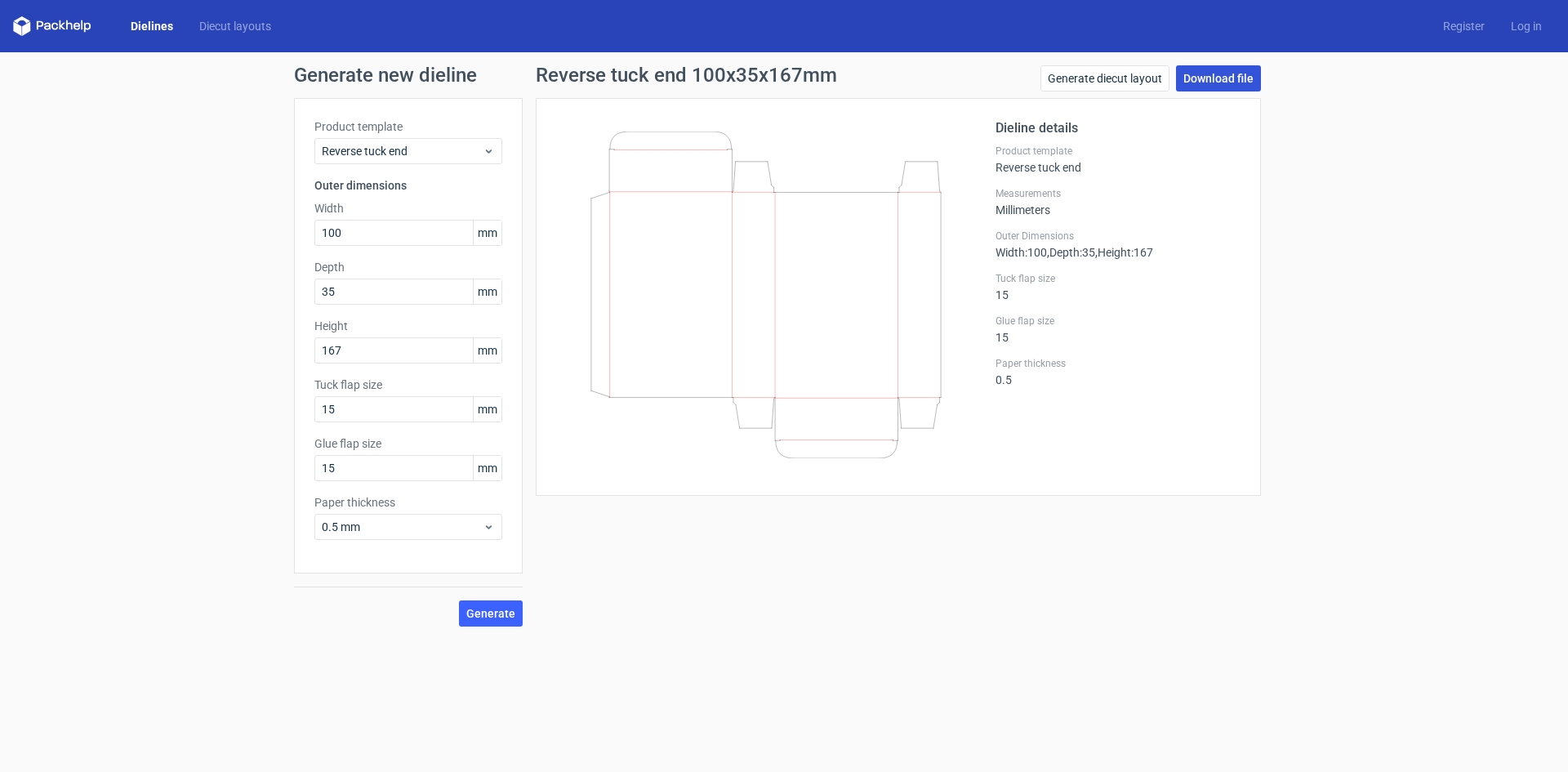
click at [1206, 76] on link "Download file" at bounding box center [1218, 78] width 85 height 26
click at [1529, 29] on link "Log in" at bounding box center [1526, 26] width 58 height 16
click at [1451, 27] on link "Register" at bounding box center [1464, 26] width 67 height 16
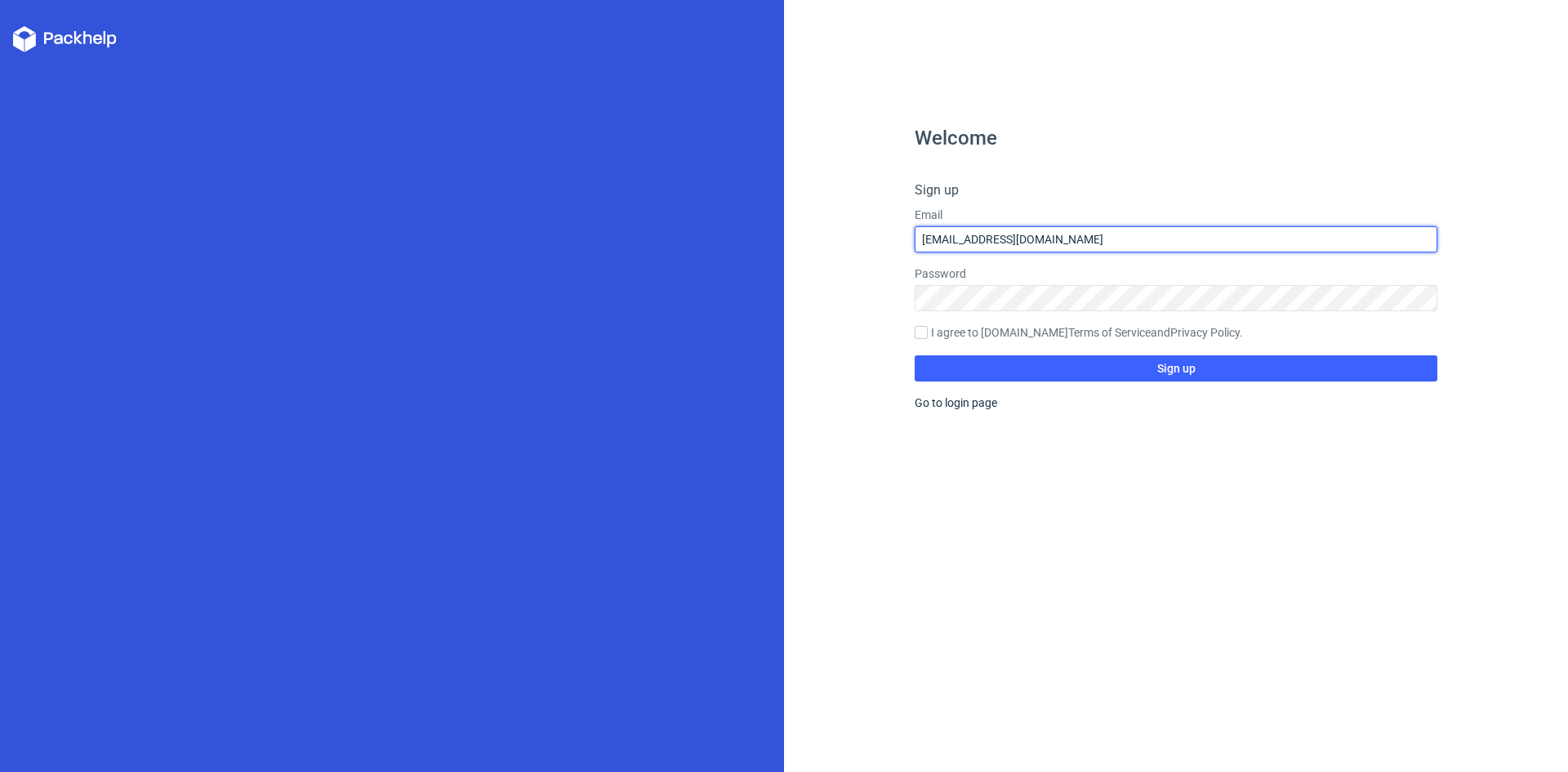
click at [1092, 238] on input "designer.inking@gmail.com" at bounding box center [1176, 239] width 523 height 26
drag, startPoint x: 1095, startPoint y: 235, endPoint x: 621, endPoint y: 197, distance: 475.5
click at [779, 213] on div "Welcome Sign up Email designer.inking@gmail.com Password I agree to Packhelp.co…" at bounding box center [784, 386] width 1568 height 772
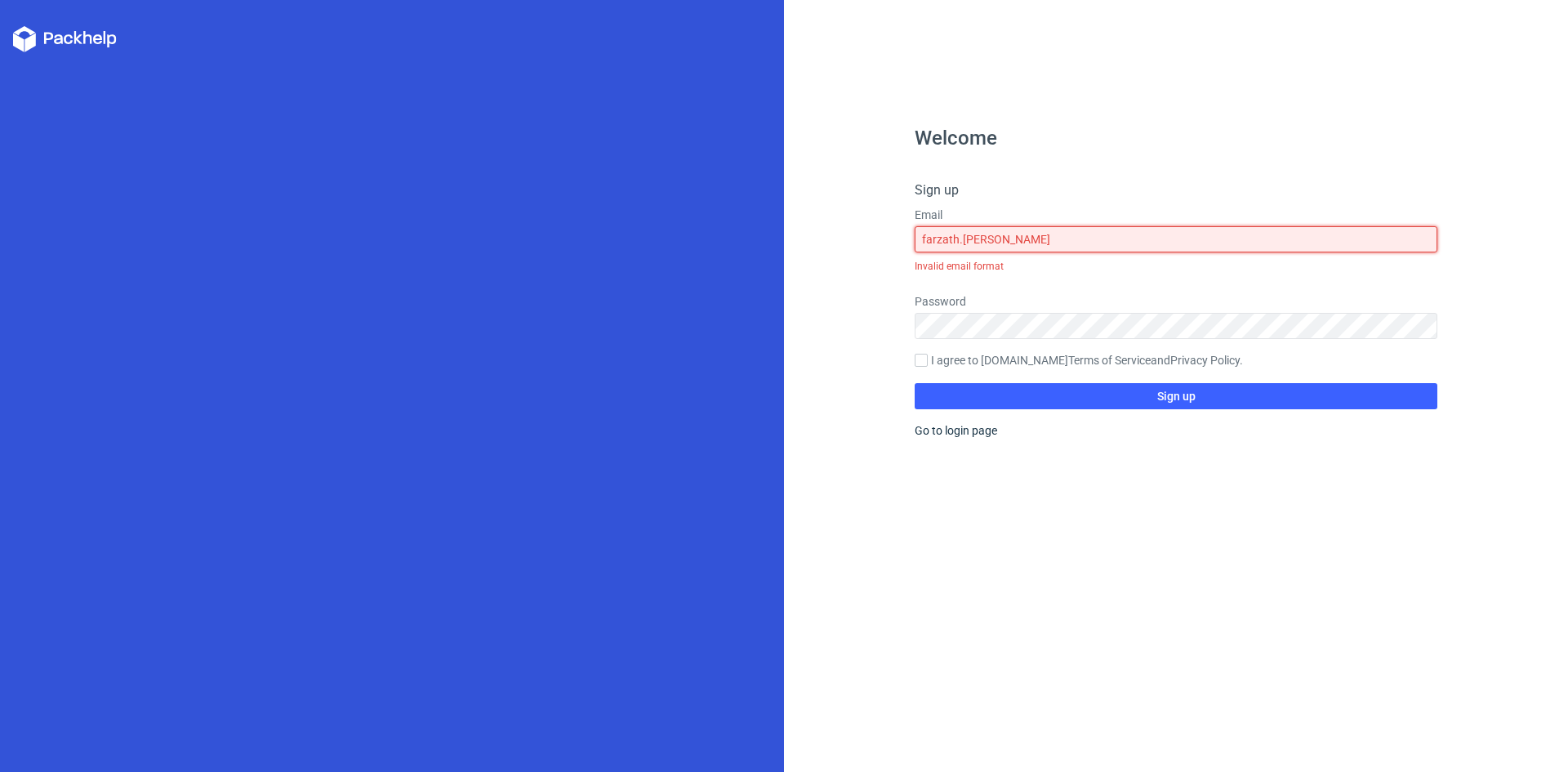
type input "farzath.fareed@gmail.com"
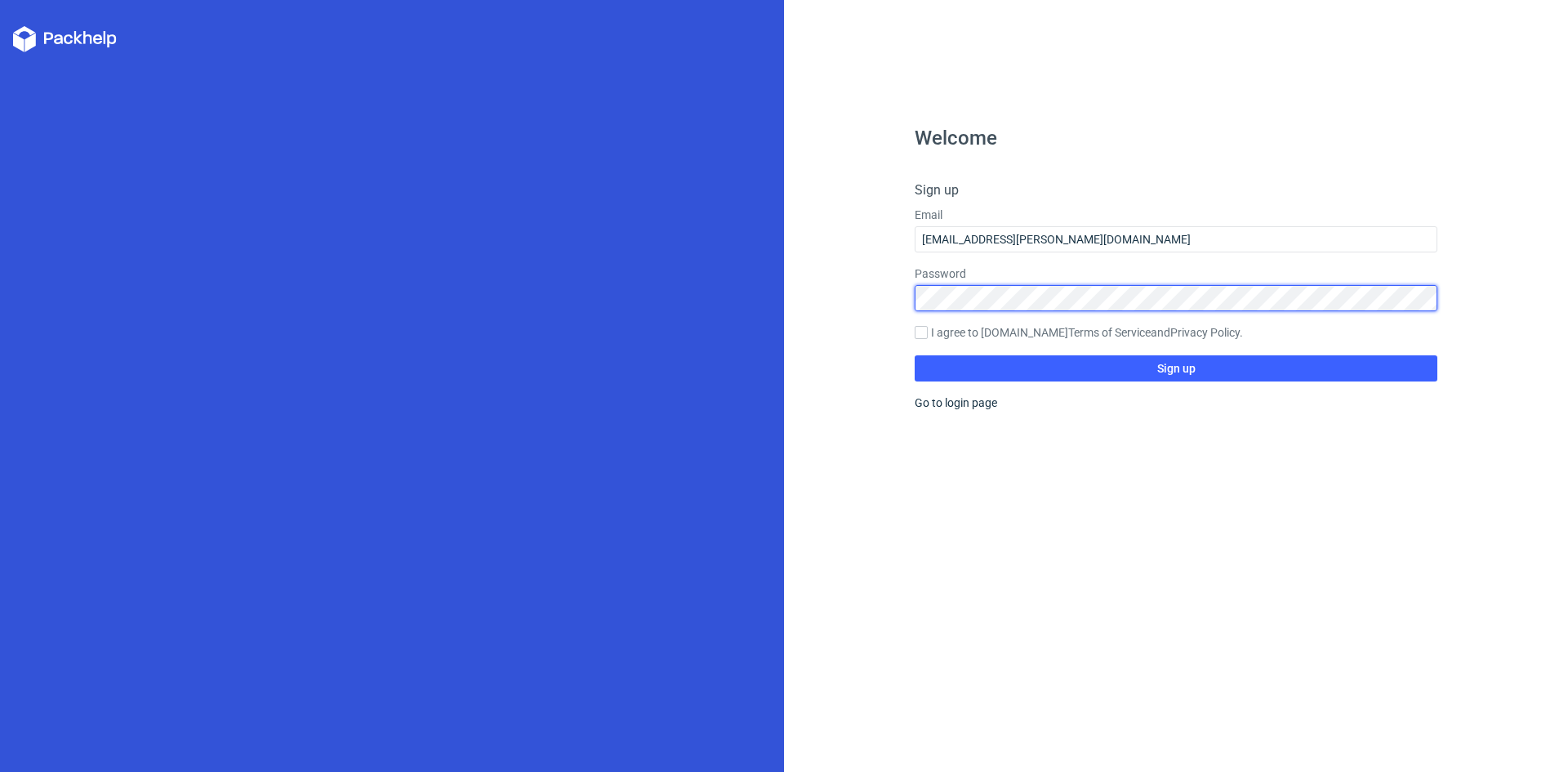
click at [805, 292] on div "Welcome Sign up Email farzath.fareed@gmail.com Password I agree to Packhelp.com…" at bounding box center [1176, 386] width 784 height 772
drag, startPoint x: 925, startPoint y: 331, endPoint x: 989, endPoint y: 349, distance: 66.5
click at [925, 331] on input "I agree to Packhelp.com Terms of Service and Privacy Policy ." at bounding box center [921, 332] width 13 height 13
checkbox input "true"
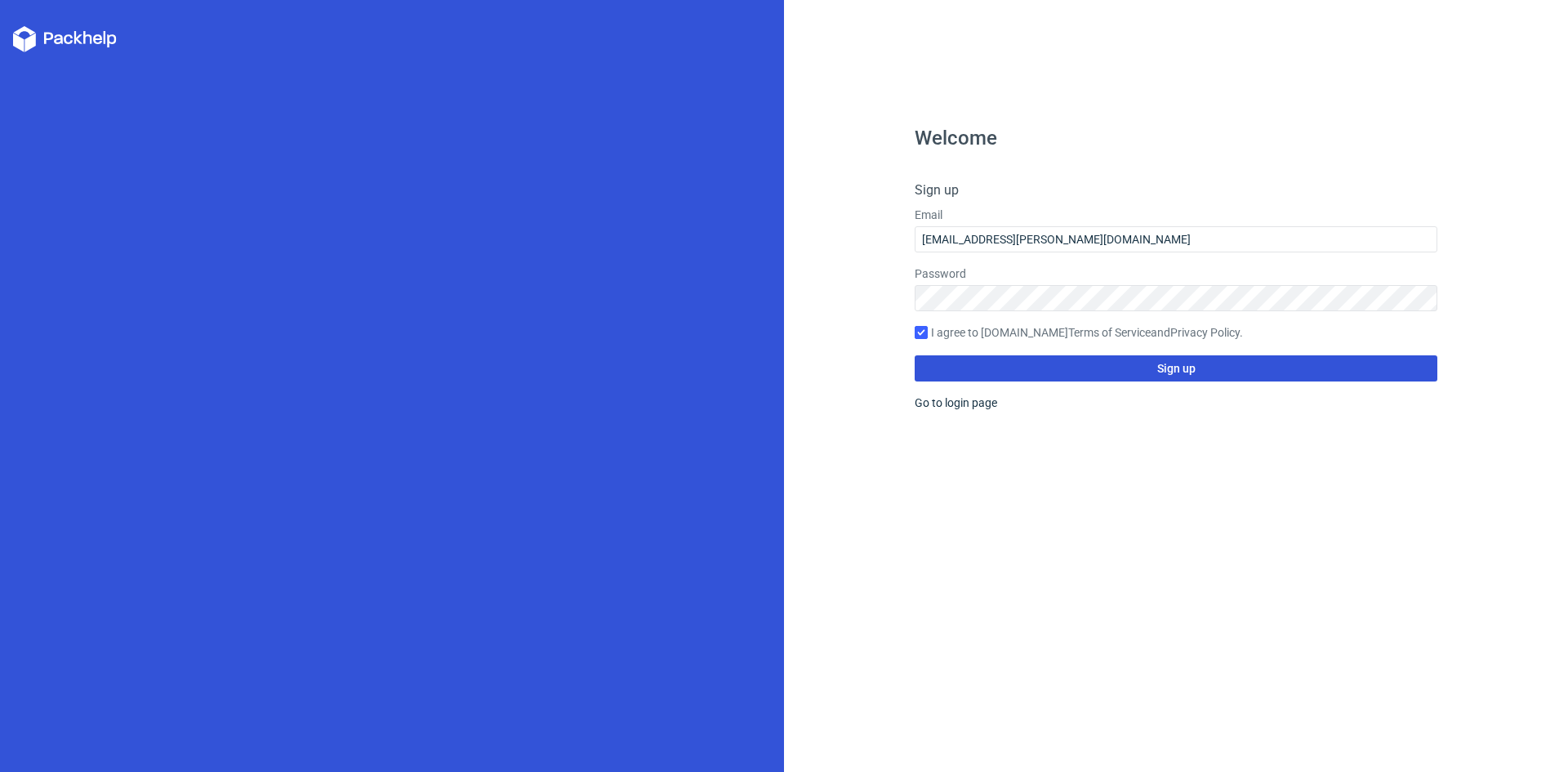
click at [1208, 376] on button "Sign up" at bounding box center [1176, 368] width 523 height 26
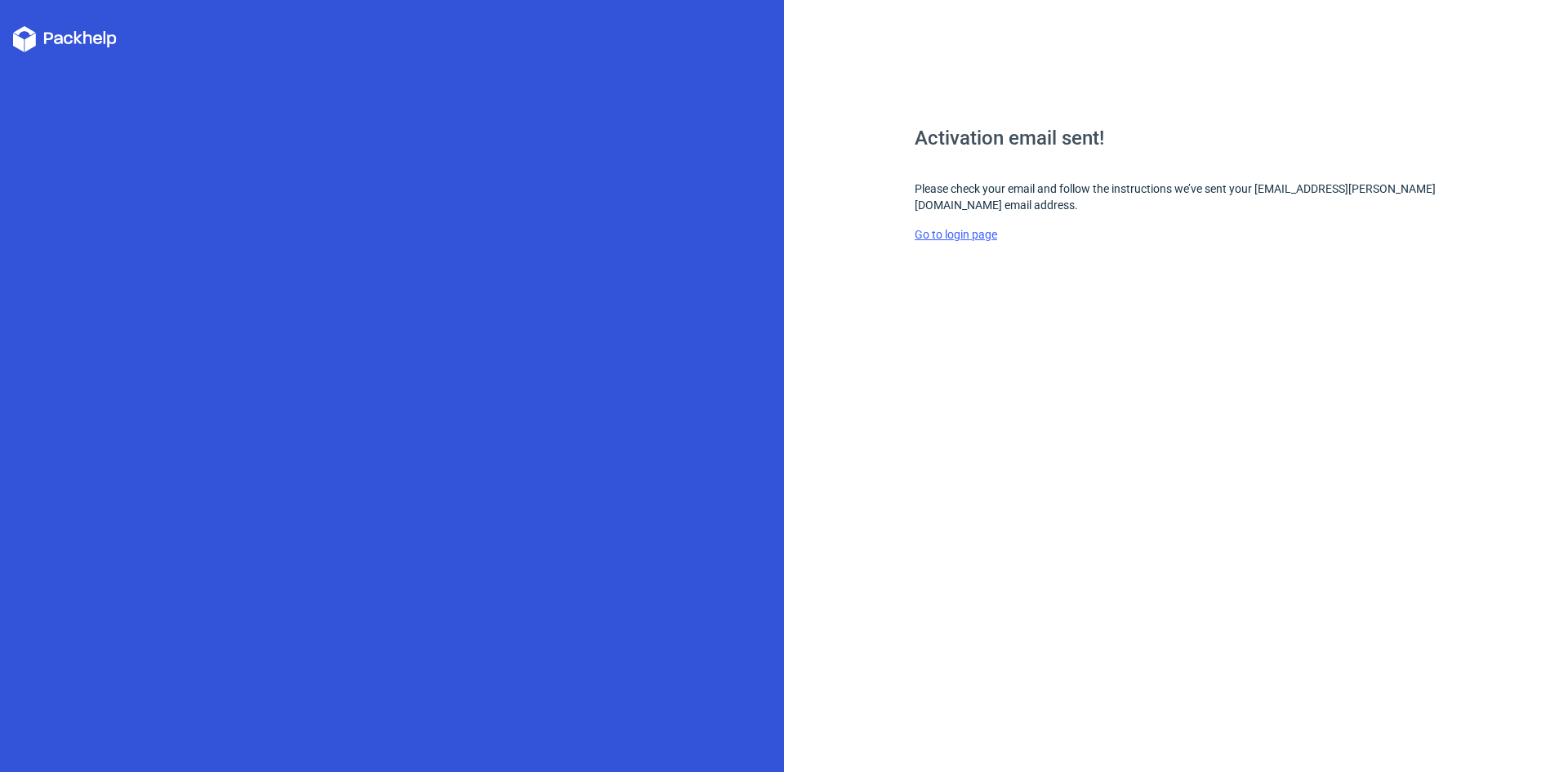
click at [957, 237] on link "Go to login page" at bounding box center [956, 234] width 82 height 13
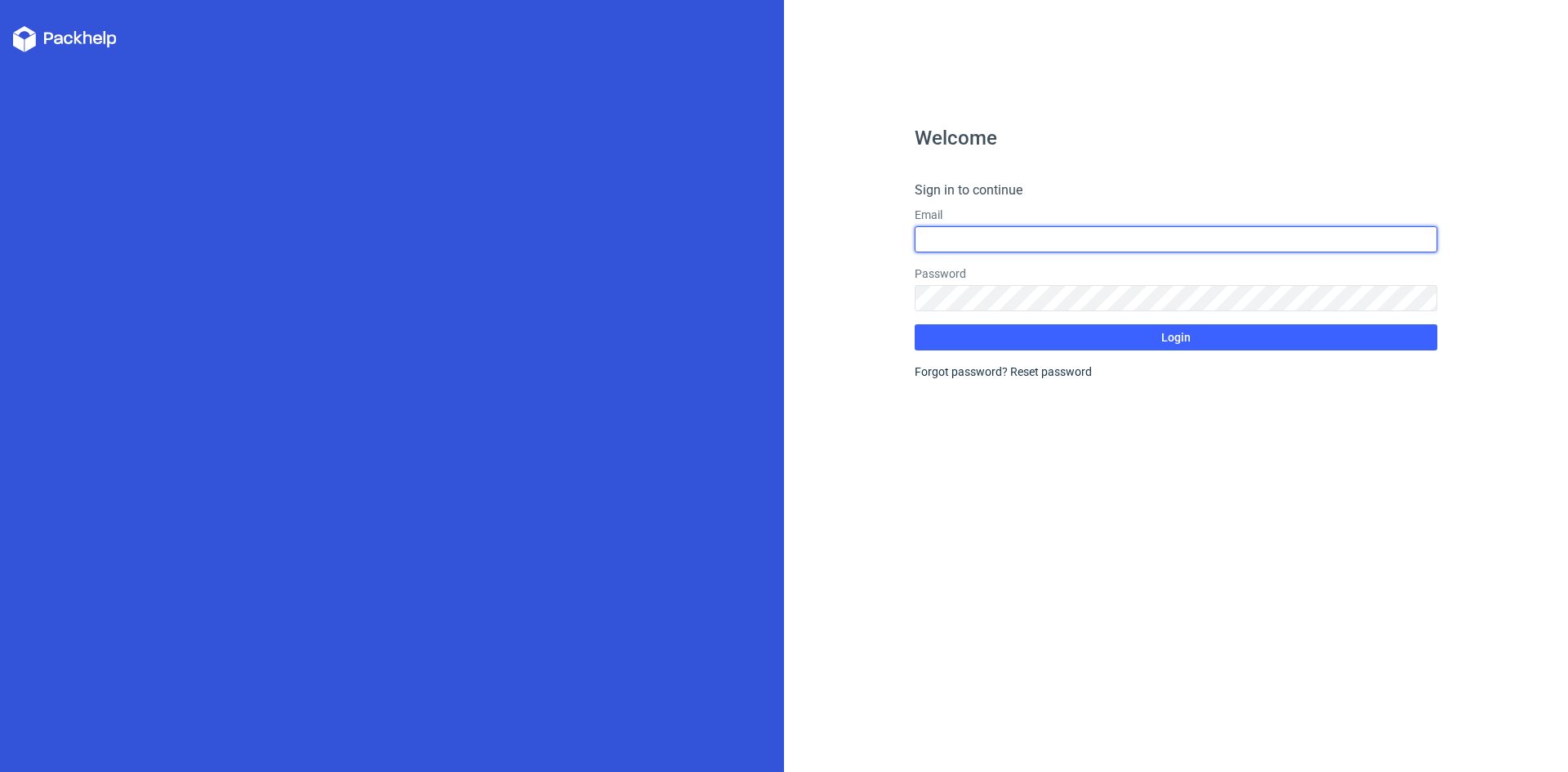
type input "designer.inking@gmail.com"
click at [1072, 243] on input "designer.inking@gmail.com" at bounding box center [1176, 239] width 523 height 26
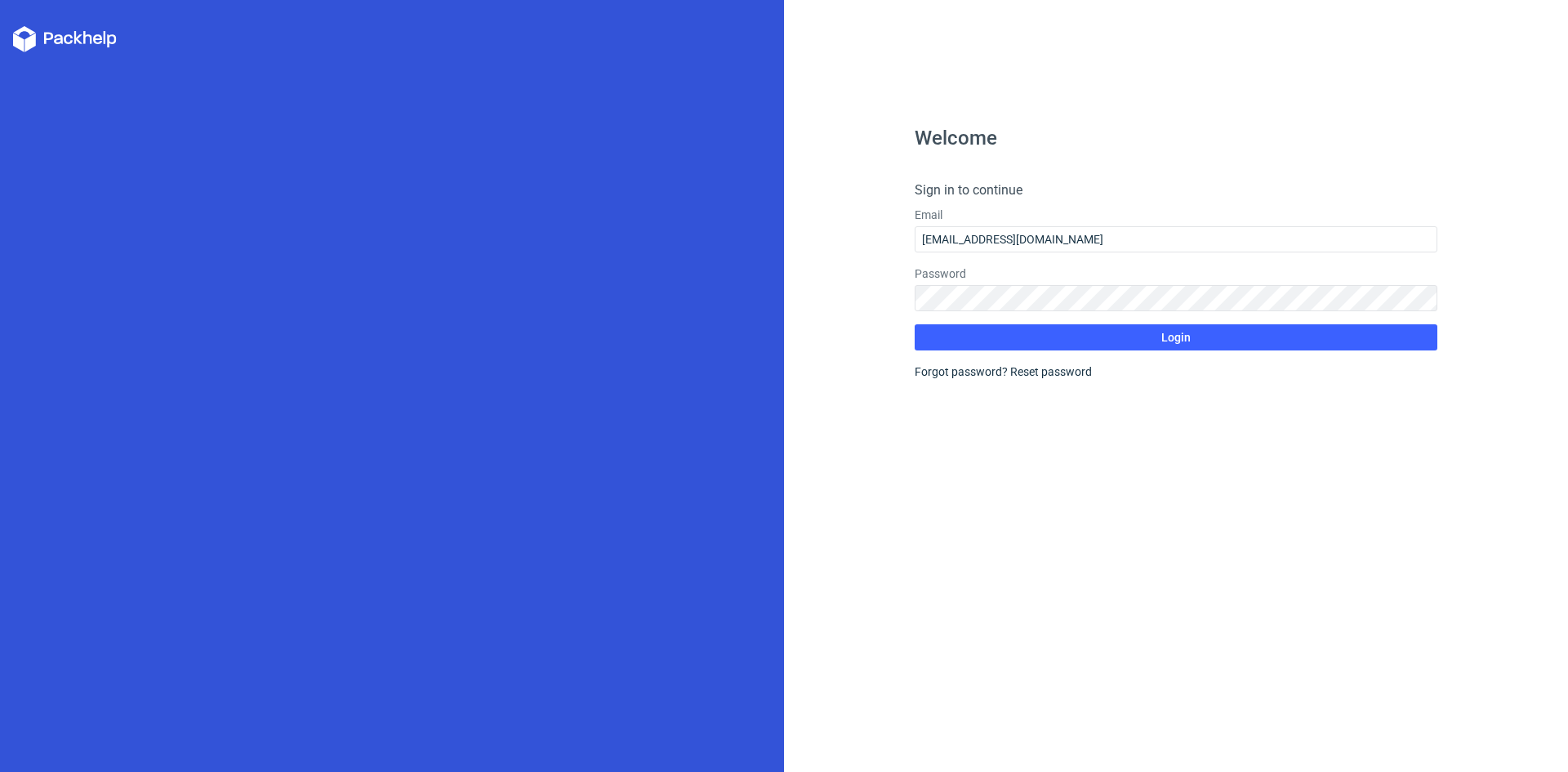
click at [1255, 355] on form "Sign in to continue Email designer.inking@gmail.com Password Login Forgot passw…" at bounding box center [1176, 280] width 523 height 199
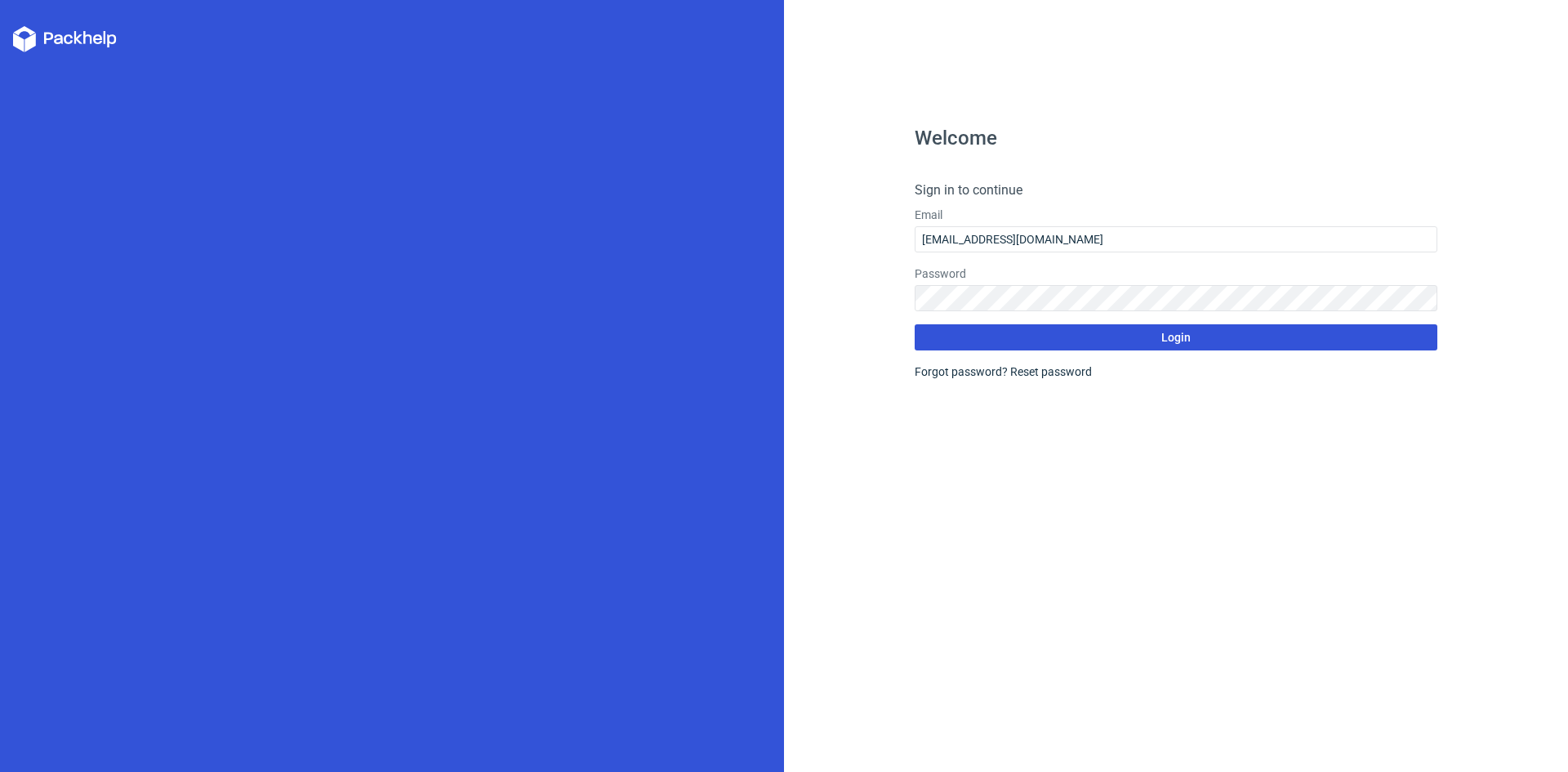
click at [1238, 341] on button "Login" at bounding box center [1176, 337] width 523 height 26
